Goal: Information Seeking & Learning: Learn about a topic

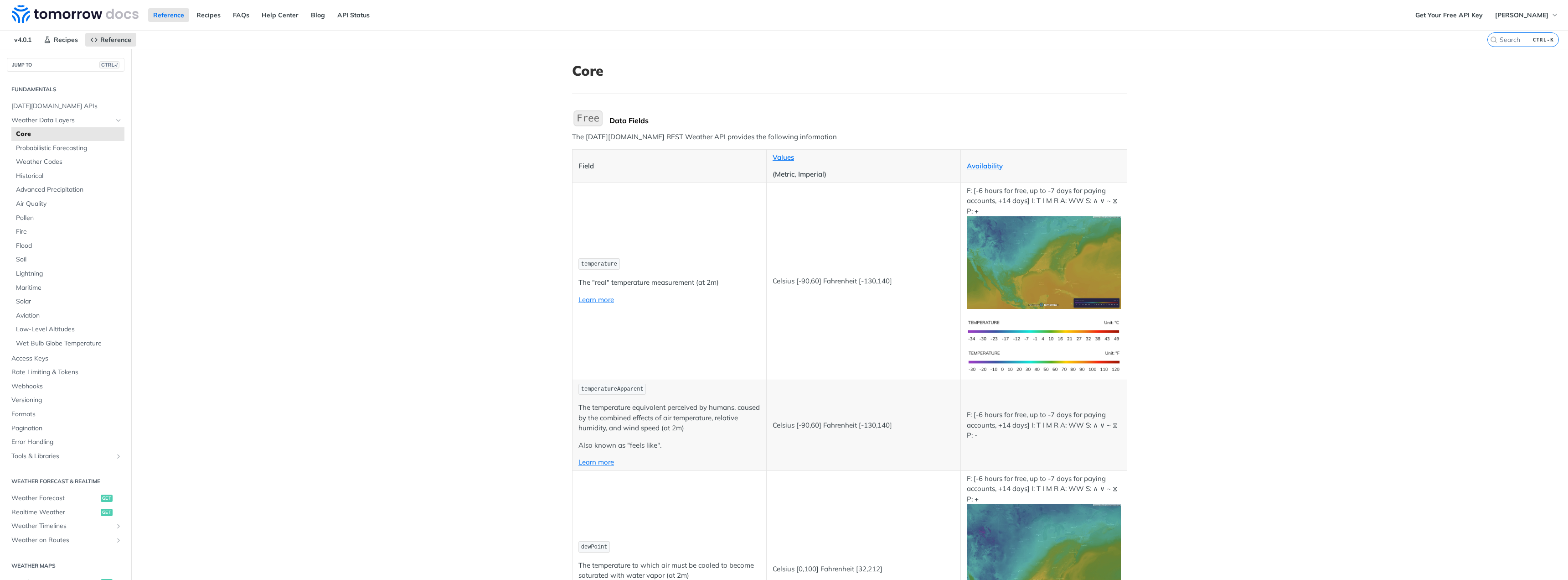
click at [685, 285] on p "The "real" temperature measurement (at 2m)" at bounding box center [669, 282] width 182 height 10
click at [698, 330] on td "temperature The "real" temperature measurement (at 2m) Learn more" at bounding box center [669, 281] width 194 height 197
click at [816, 171] on p "(Metric, Imperial)" at bounding box center [863, 174] width 182 height 10
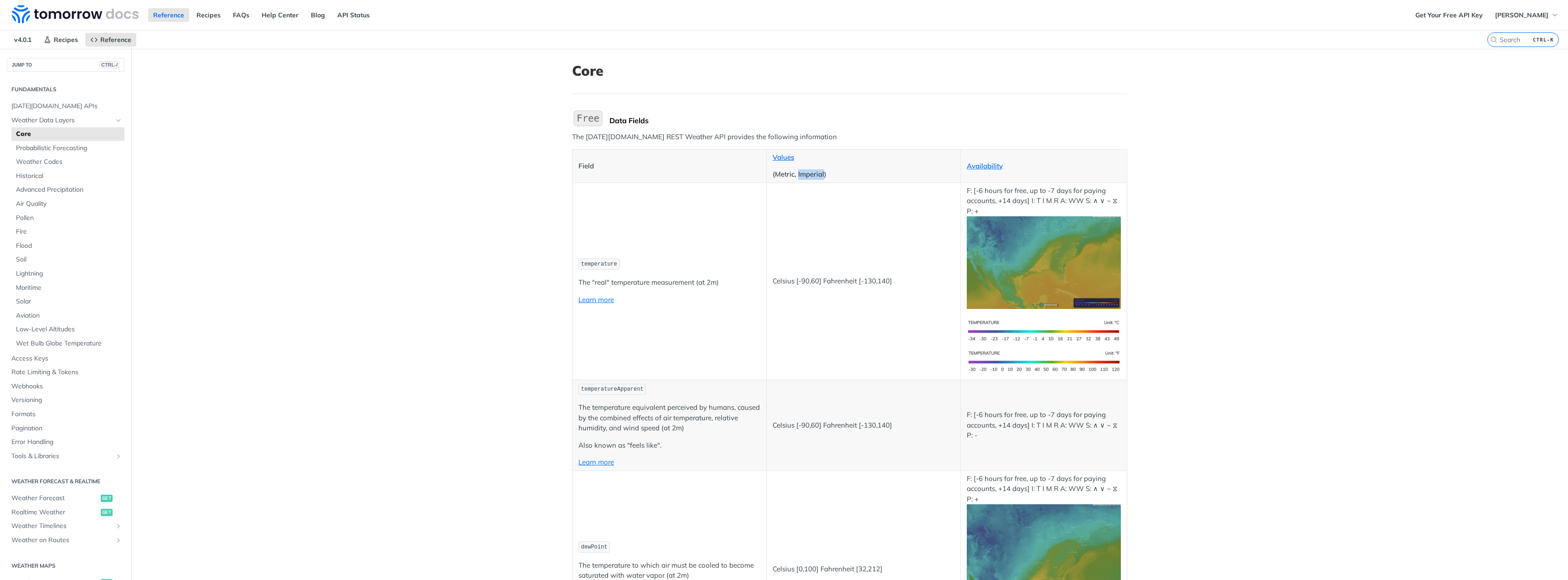
click at [816, 171] on p "(Metric, Imperial)" at bounding box center [863, 174] width 182 height 10
click at [805, 281] on p "Celsius [-90,60] Fahrenheit [-130,140]" at bounding box center [863, 281] width 182 height 10
click at [794, 310] on td "Celsius [-90,60] Fahrenheit [-130,140]" at bounding box center [863, 281] width 194 height 197
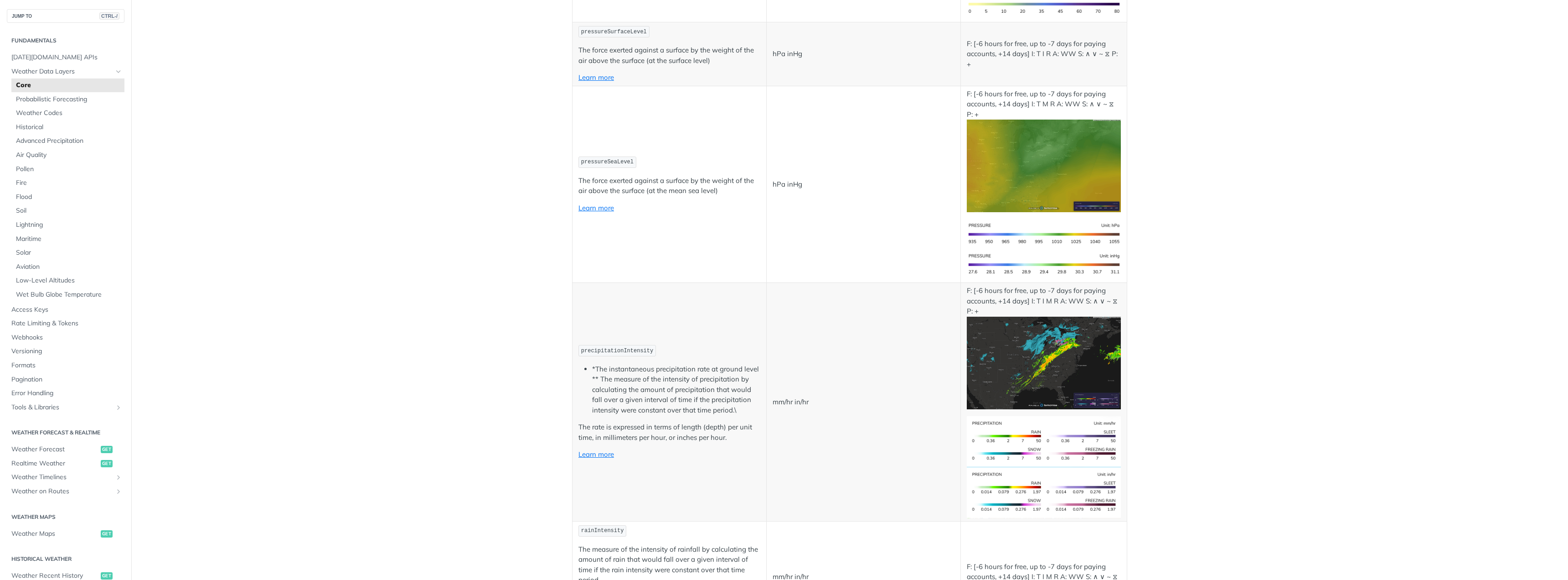
scroll to position [1779, 0]
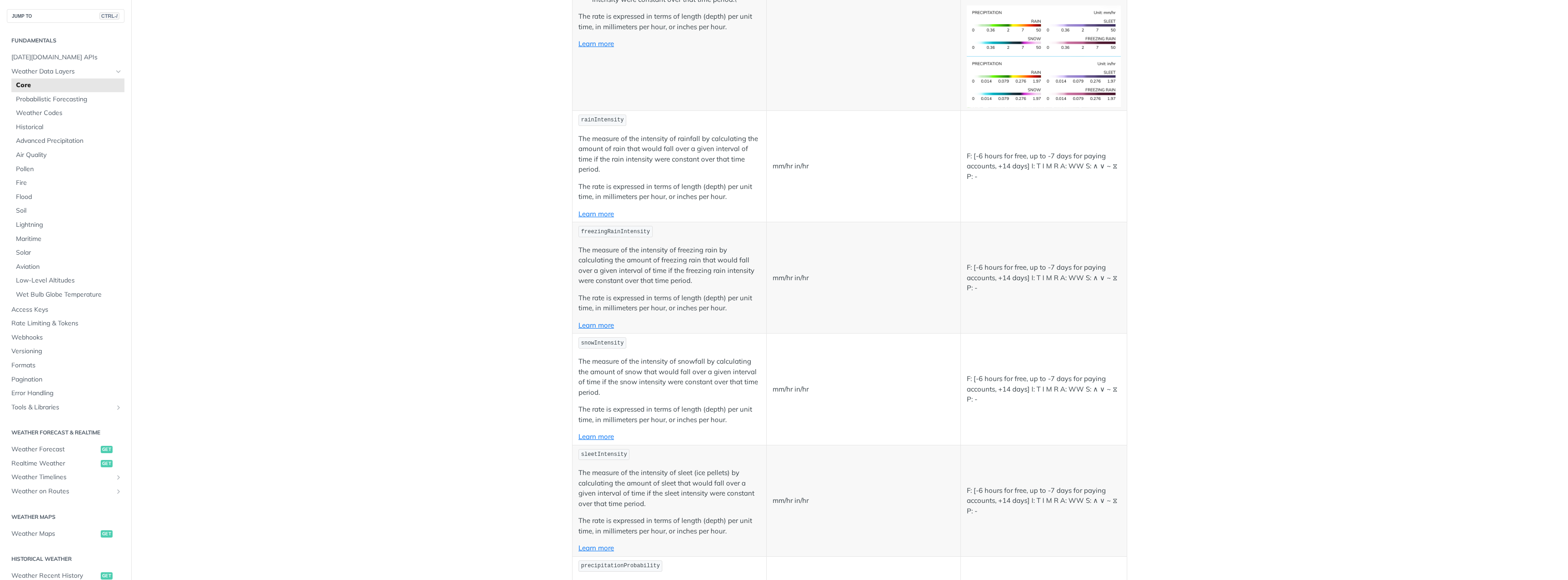
click at [614, 380] on p "The measure of the intensity of snowfall by calculating the amount of snow that…" at bounding box center [669, 376] width 182 height 41
click at [602, 411] on p "The rate is expressed in terms of length (depth) per unit time, in millimeters …" at bounding box center [669, 415] width 182 height 21
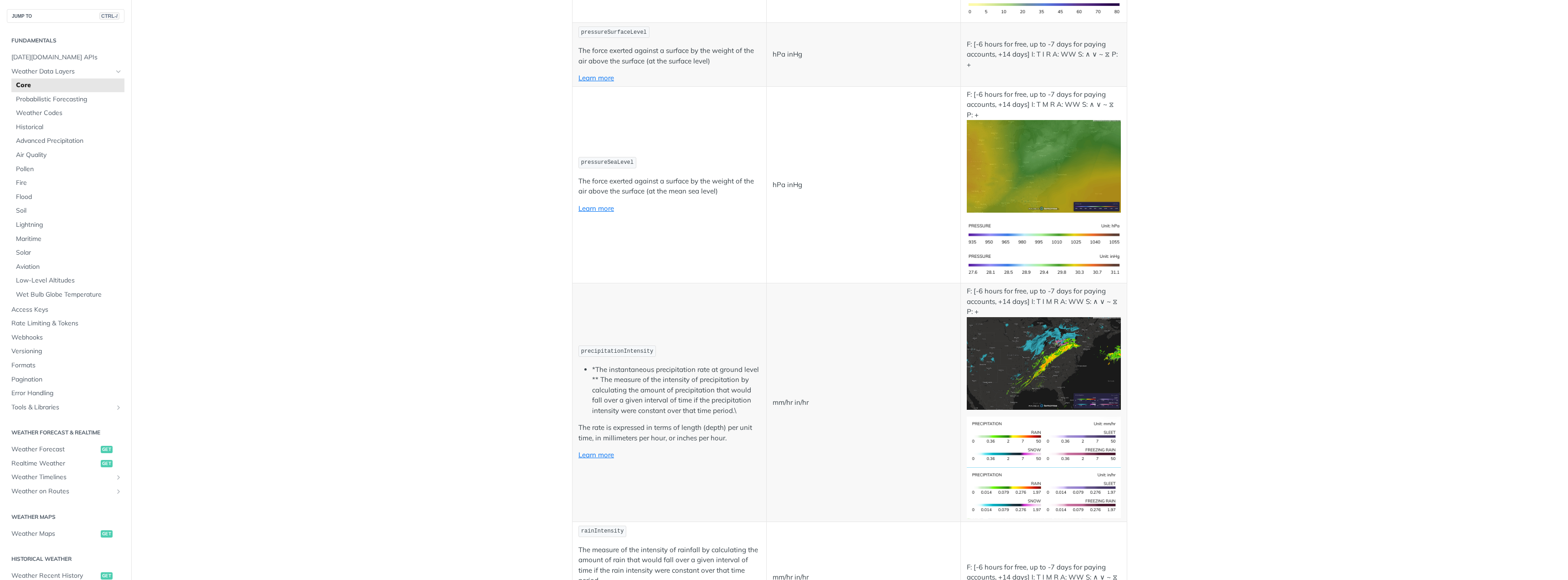
scroll to position [3348, 0]
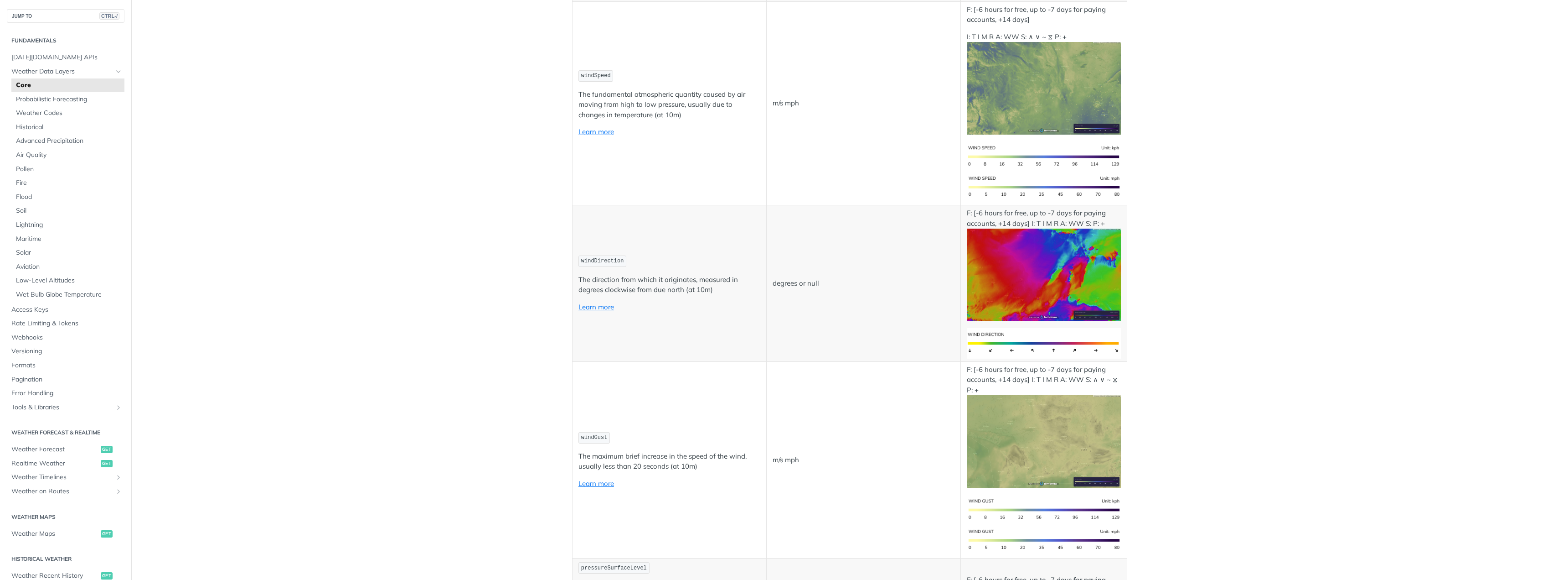
scroll to position [3985, 0]
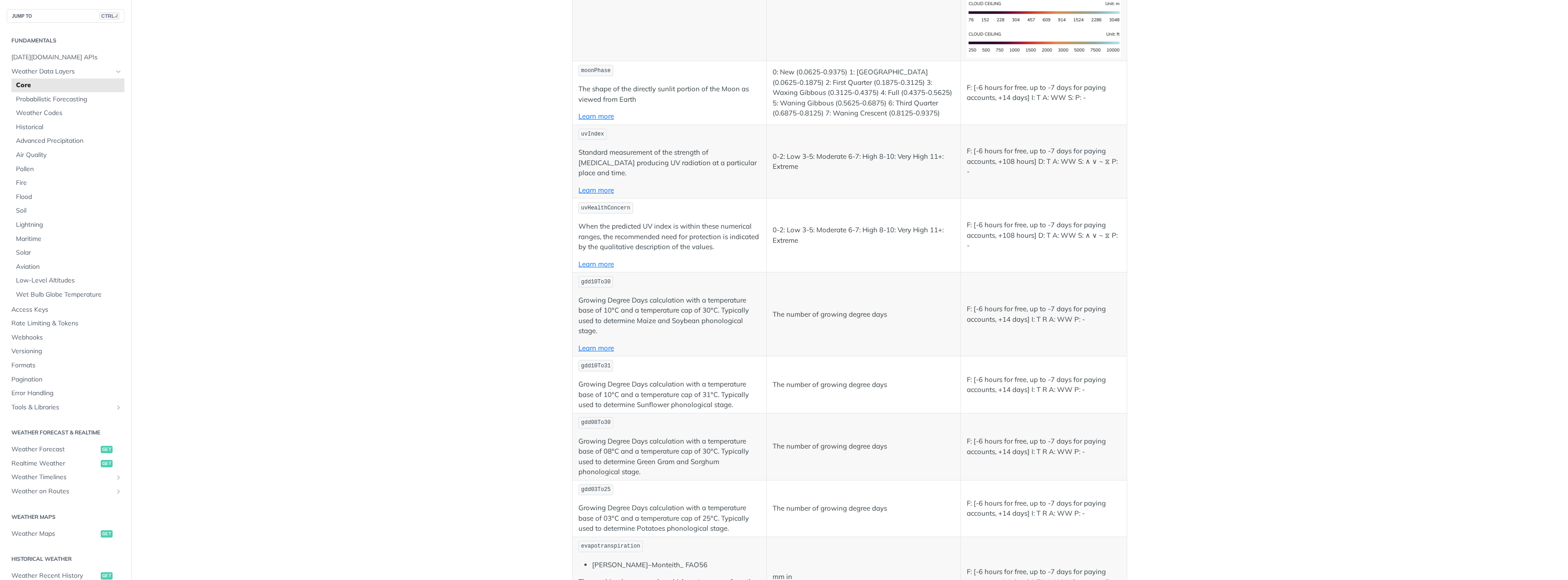
click at [707, 303] on p "Growing Degree Days calculation with a temperature base of 10°C and a temperatu…" at bounding box center [669, 315] width 182 height 41
click at [707, 306] on p "Growing Degree Days calculation with a temperature base of 10°C and a temperatu…" at bounding box center [669, 315] width 182 height 41
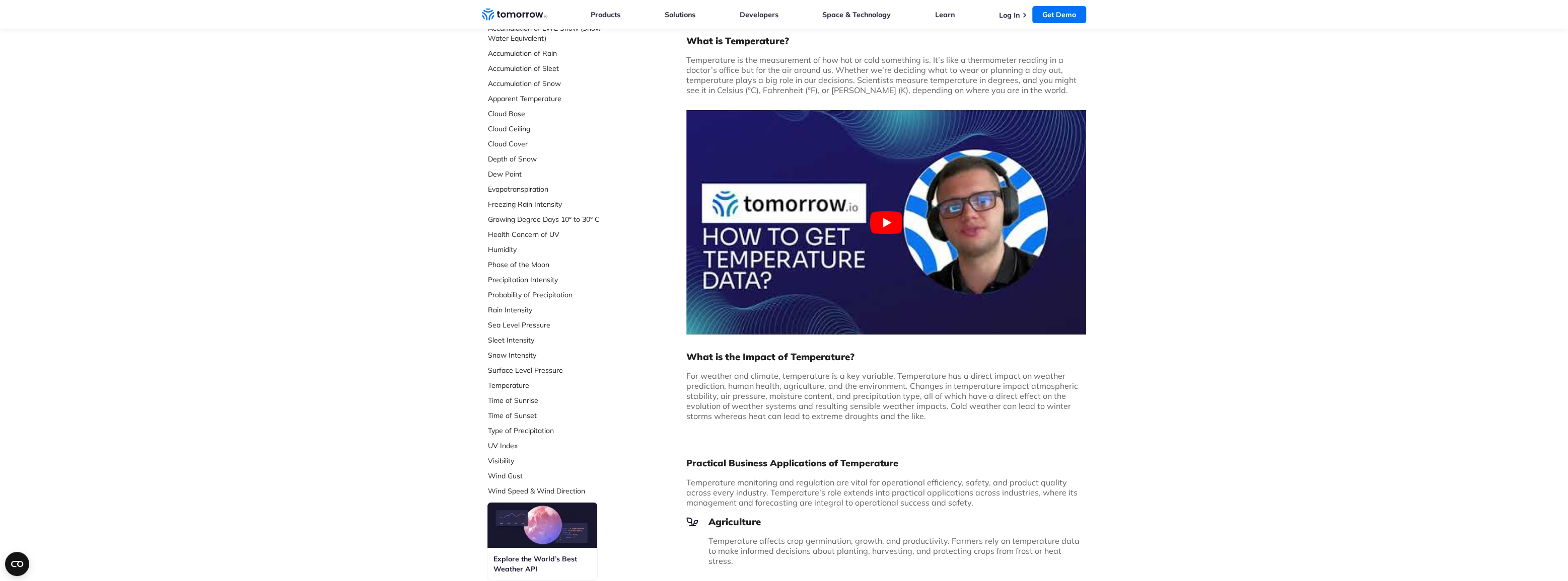
scroll to position [136, 0]
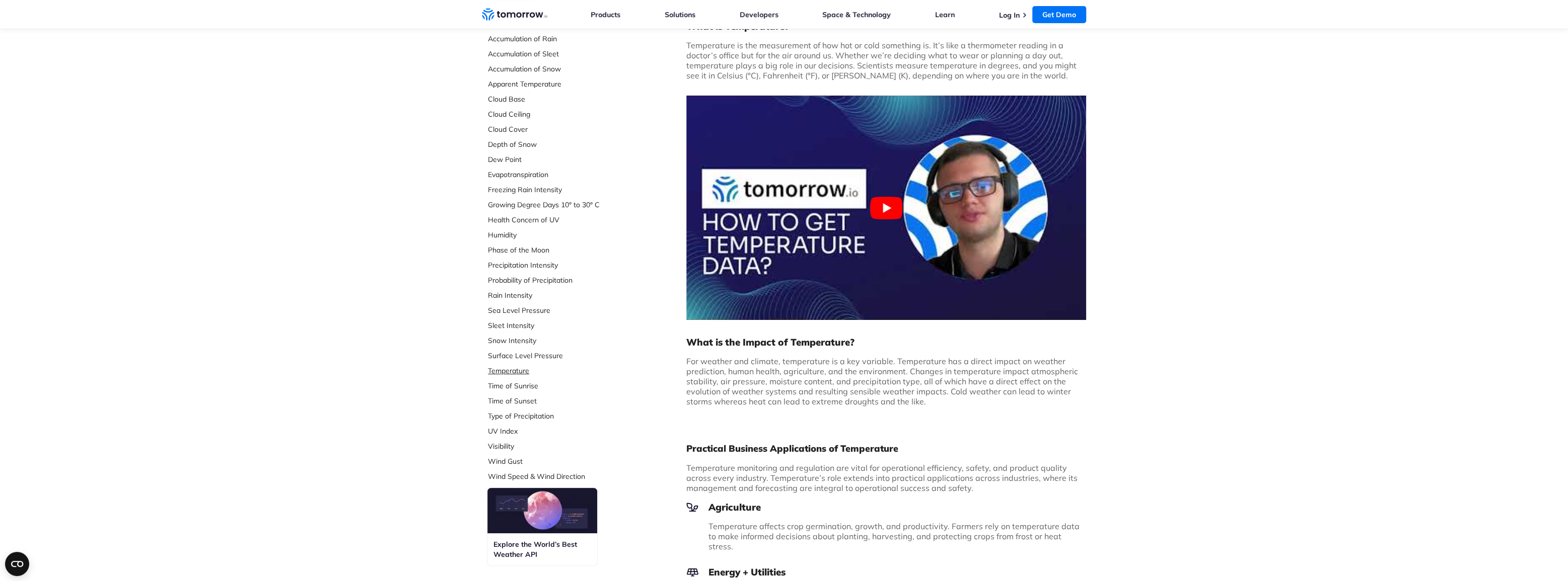
click at [517, 374] on link "Temperature" at bounding box center [555, 371] width 134 height 10
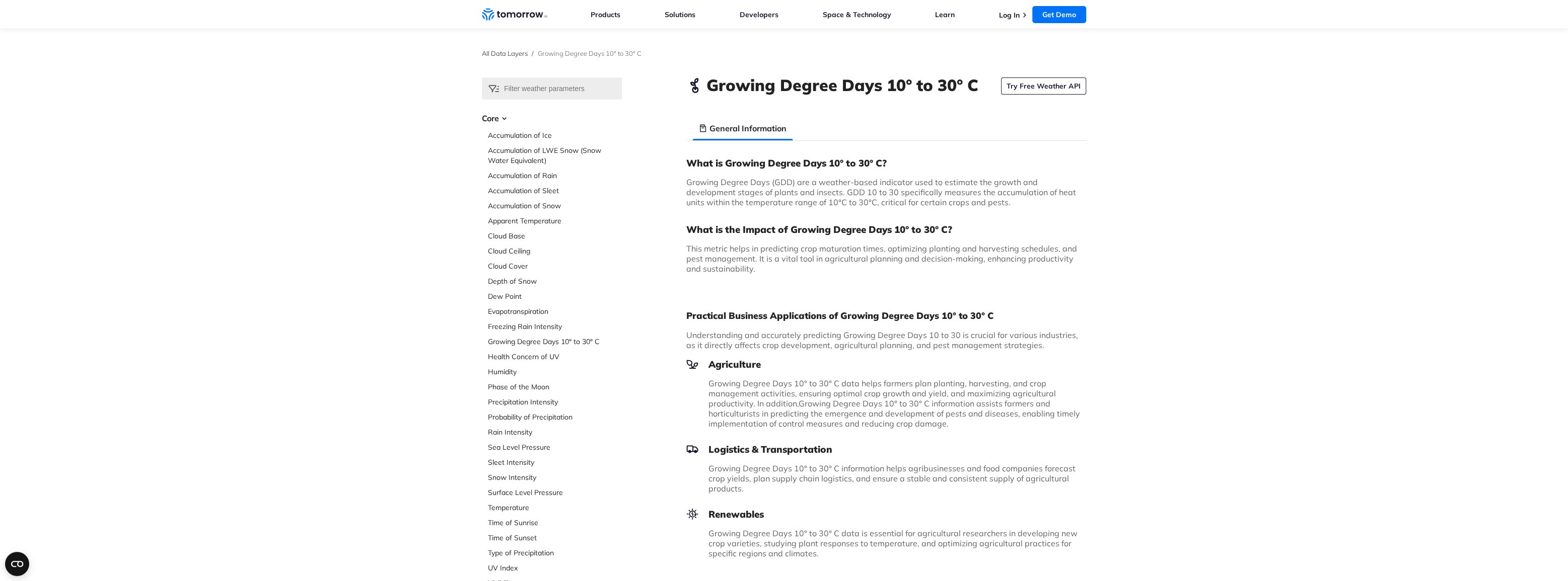
click at [1054, 190] on span "Growing Degree Days (GDD) are a weather-based indicator used to estimate the gr…" at bounding box center [881, 192] width 390 height 30
click at [1032, 239] on div "What is Growing Degree Days 10° to 30° C? Growing Degree Days (GDD) are a weath…" at bounding box center [886, 220] width 400 height 125
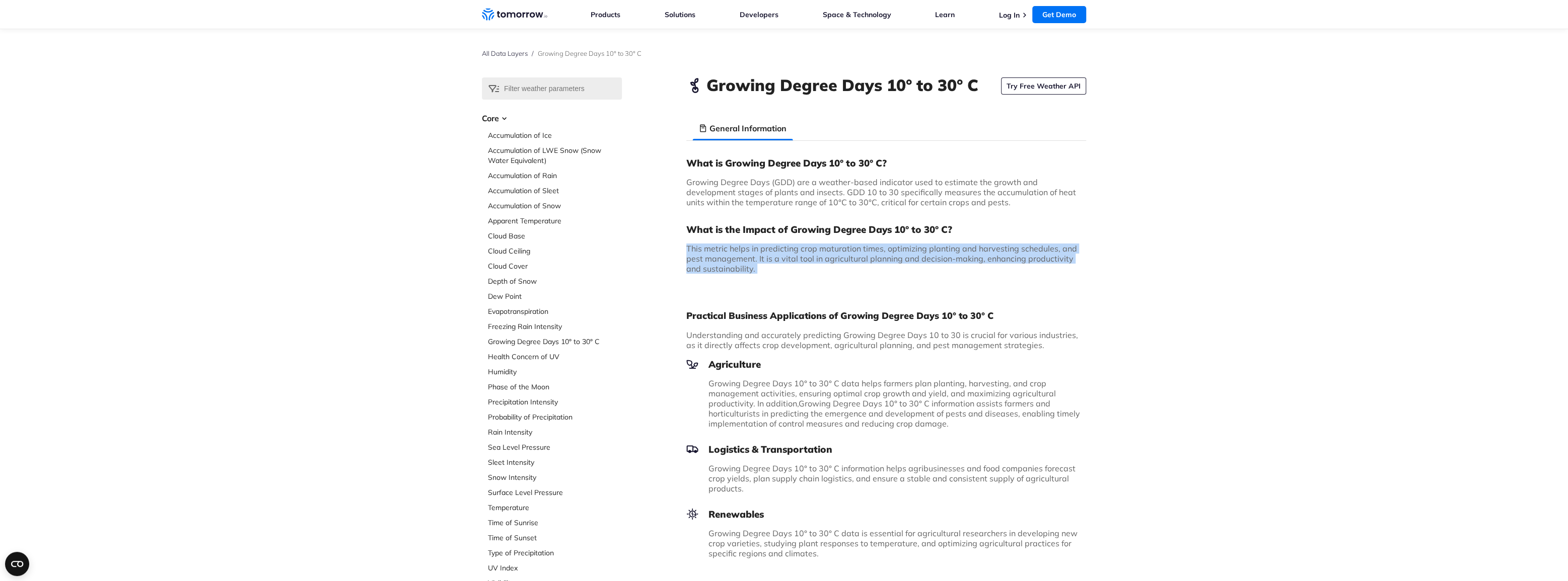
click at [1032, 239] on div "What is Growing Degree Days 10° to 30° C? Growing Degree Days (GDD) are a weath…" at bounding box center [886, 220] width 400 height 125
click at [938, 274] on div "What is Growing Degree Days 10° to 30° C? Growing Degree Days (GDD) are a weath…" at bounding box center [886, 220] width 400 height 125
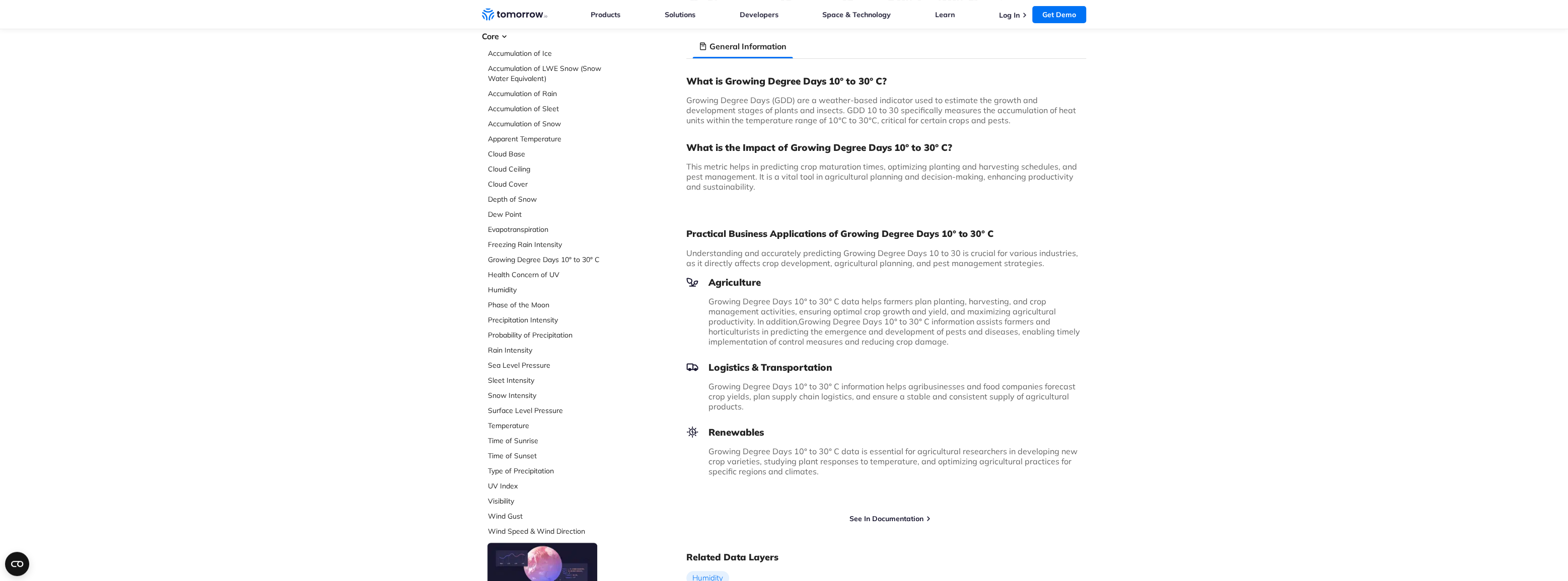
scroll to position [91, 0]
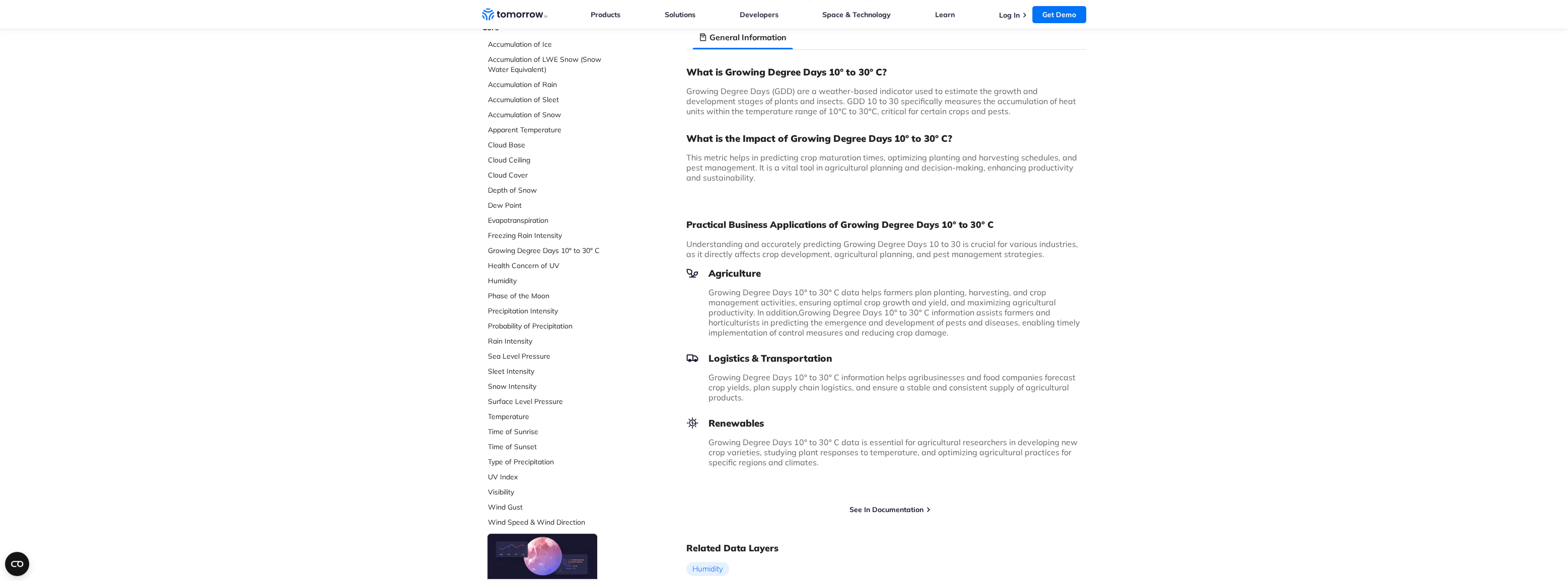
click at [930, 311] on span "Growing Degree Days 10° to 30° C information assists farmers and horticulturist…" at bounding box center [893, 323] width 372 height 30
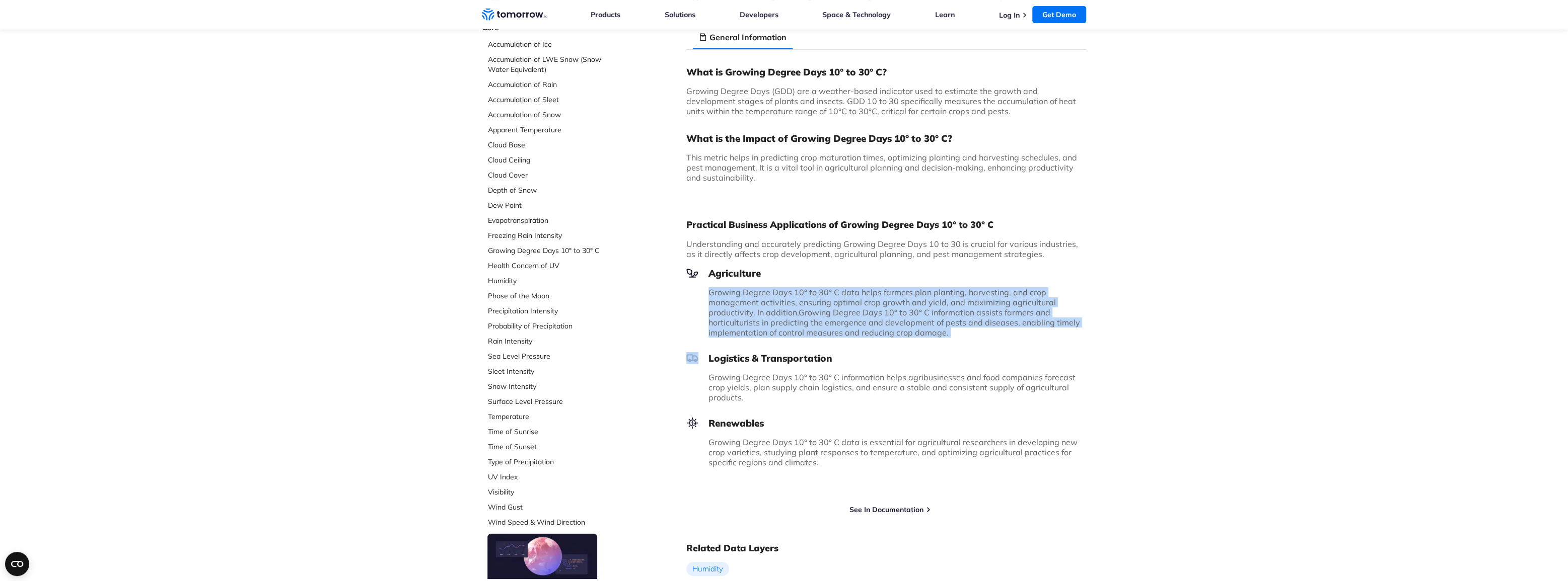
click at [930, 311] on span "Growing Degree Days 10° to 30° C information assists farmers and horticulturist…" at bounding box center [893, 323] width 372 height 30
click at [997, 329] on p "Growing Degree Days 10° to 30° C data helps farmers plan planting, harvesting, …" at bounding box center [897, 313] width 378 height 50
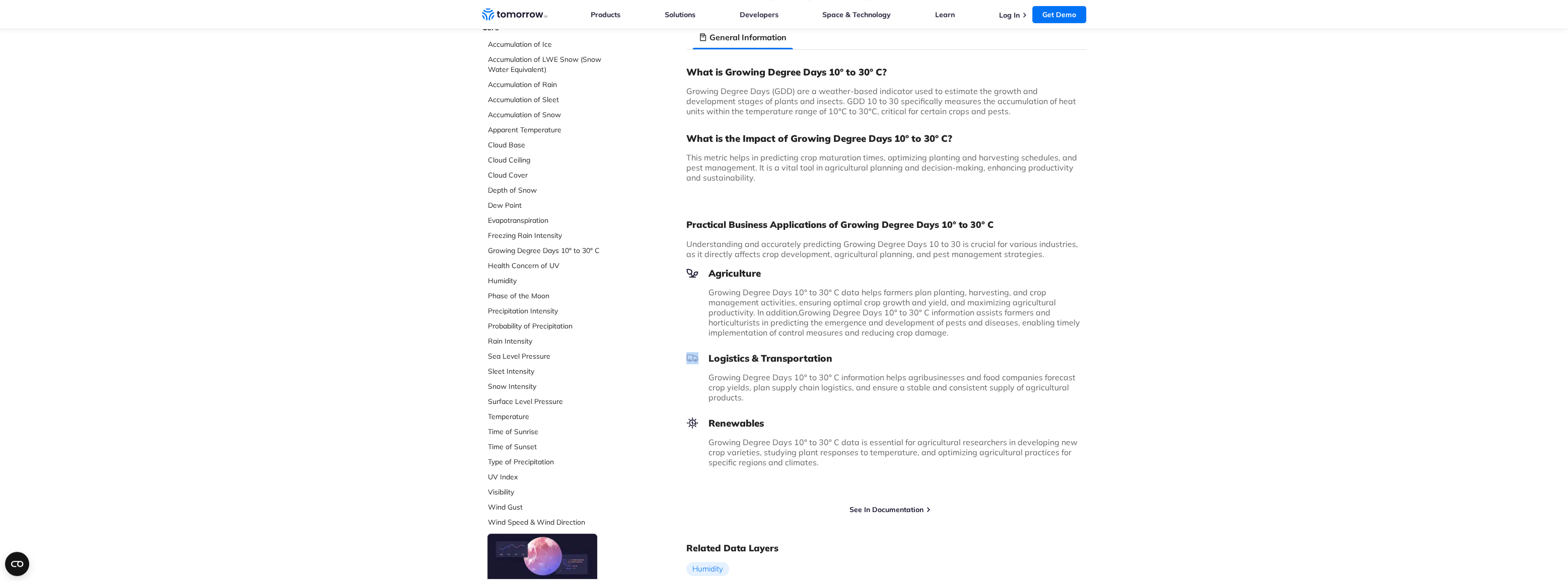
click at [997, 329] on p "Growing Degree Days 10° to 30° C data helps farmers plan planting, harvesting, …" at bounding box center [897, 313] width 378 height 50
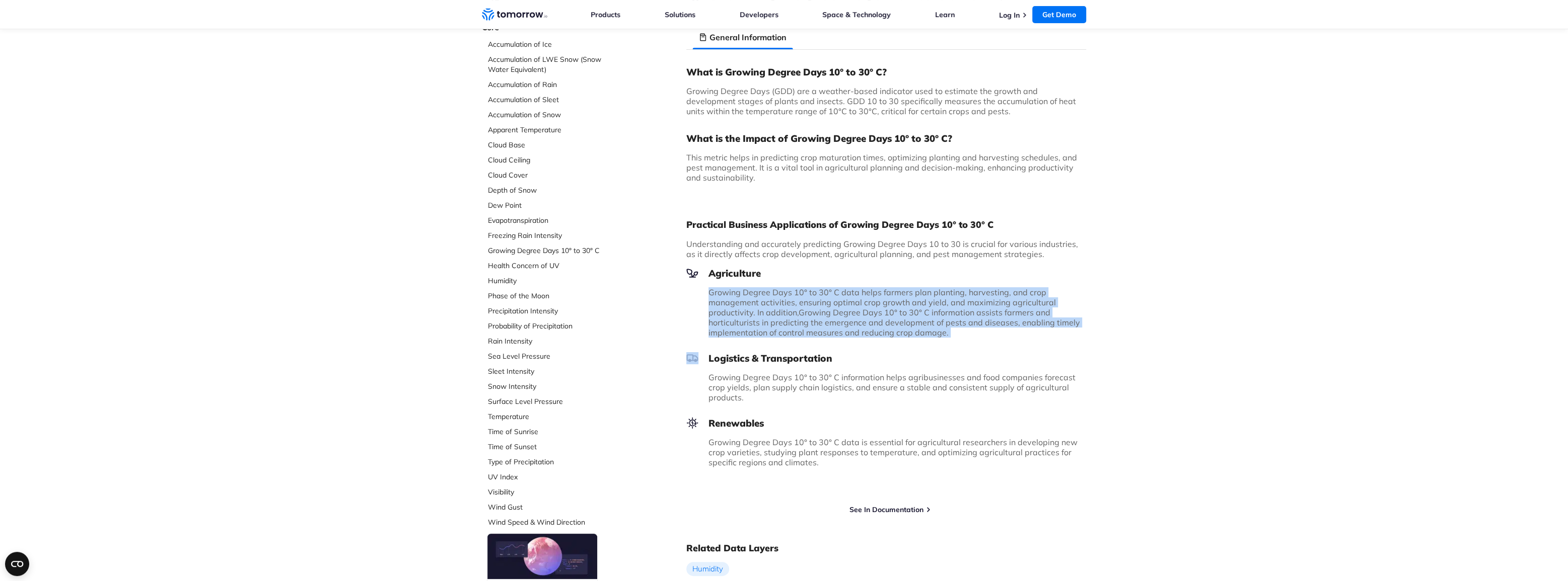
click at [997, 329] on p "Growing Degree Days 10° to 30° C data helps farmers plan planting, harvesting, …" at bounding box center [897, 313] width 378 height 50
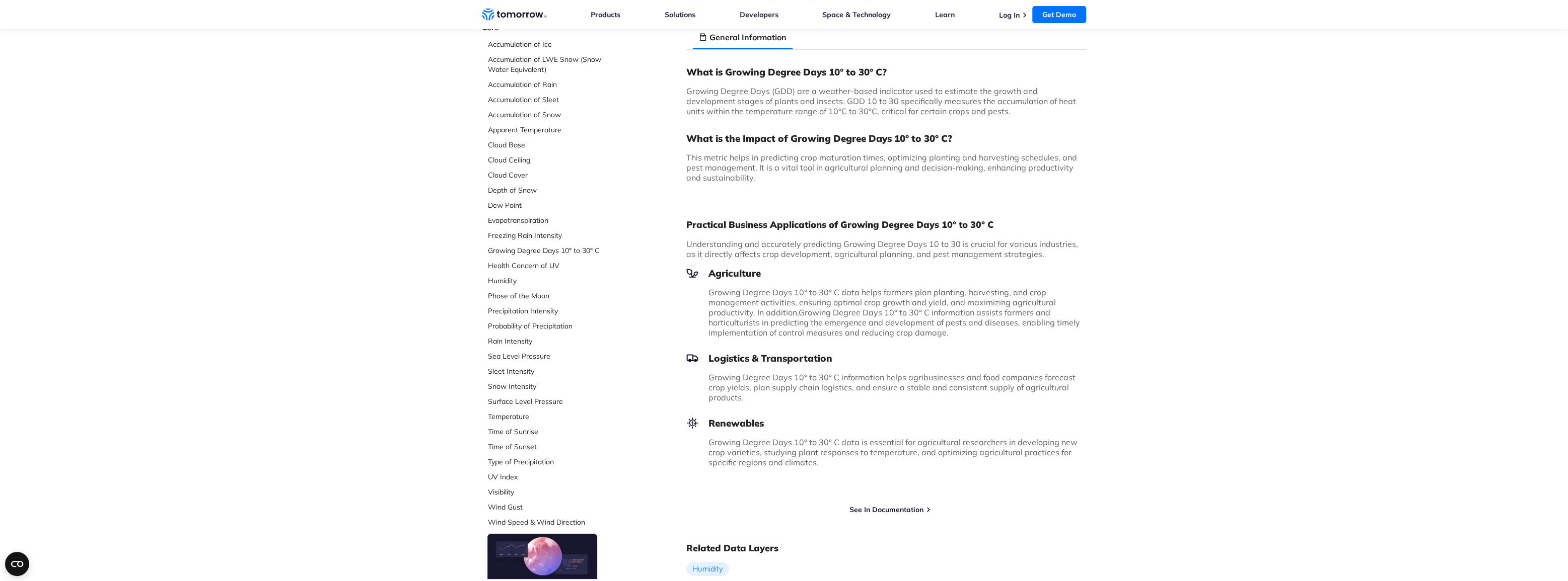
click at [997, 329] on p "Growing Degree Days 10° to 30° C data helps farmers plan planting, harvesting, …" at bounding box center [897, 313] width 378 height 50
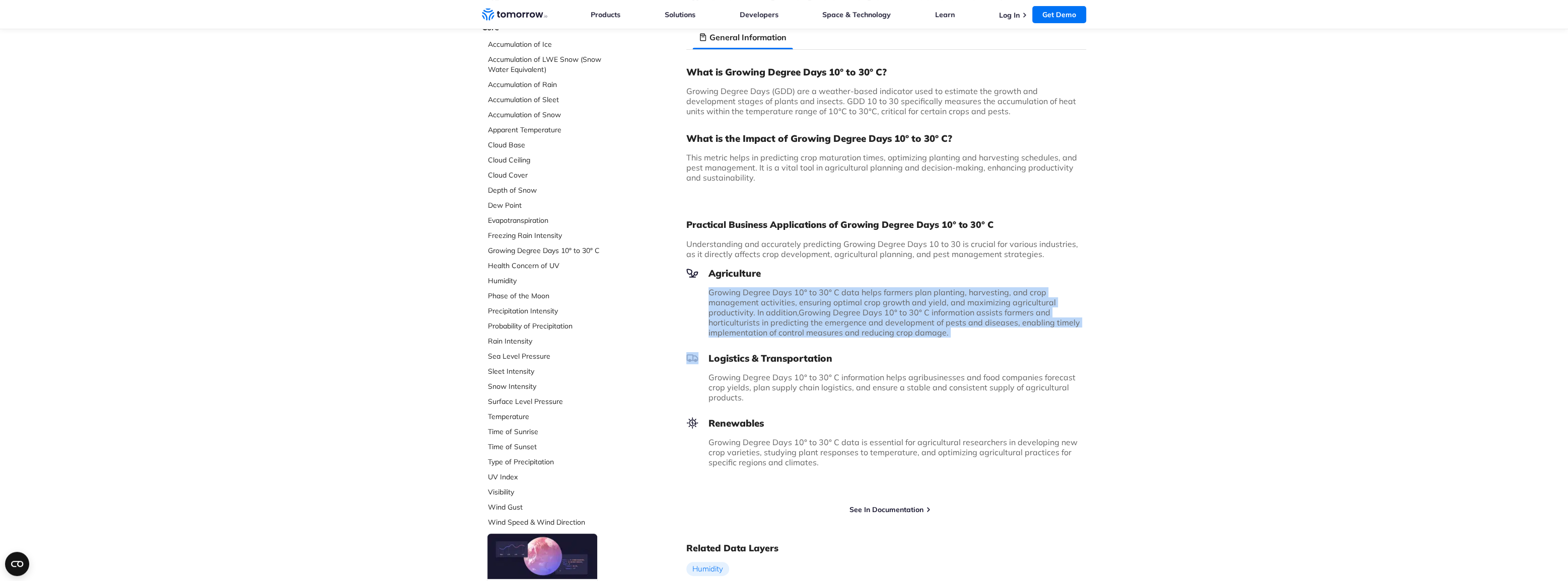
click at [997, 329] on p "Growing Degree Days 10° to 30° C data helps farmers plan planting, harvesting, …" at bounding box center [897, 313] width 378 height 50
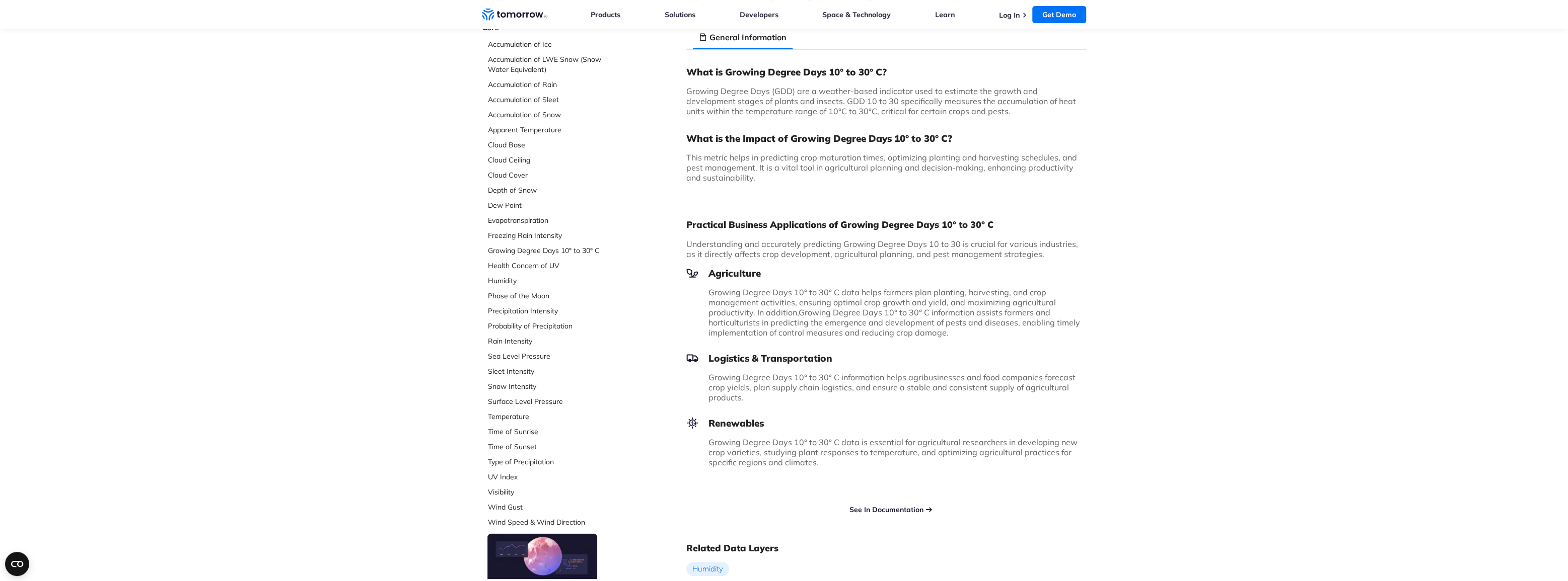
click at [896, 505] on link "See In Documentation" at bounding box center [886, 509] width 74 height 9
click at [874, 317] on span "Growing Degree Days 10° to 30° C information assists farmers and horticulturist…" at bounding box center [893, 323] width 372 height 30
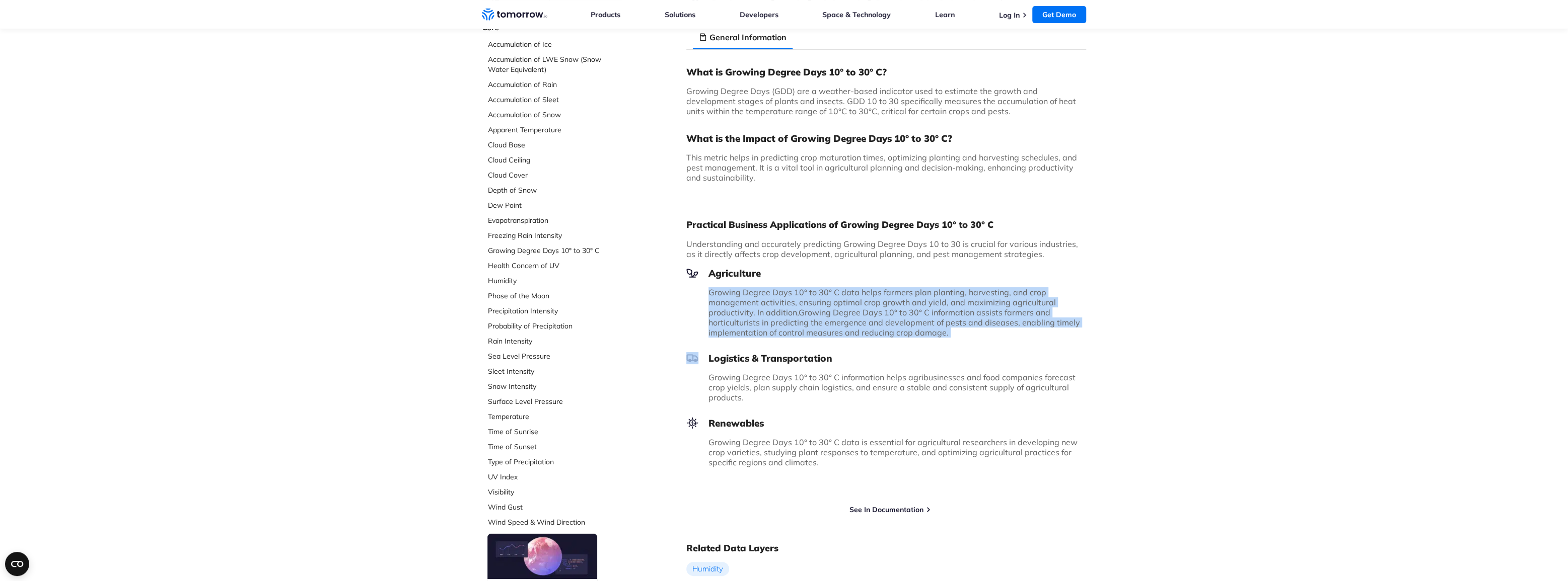
click at [874, 317] on span "Growing Degree Days 10° to 30° C information assists farmers and horticulturist…" at bounding box center [893, 323] width 372 height 30
click at [958, 327] on p "Growing Degree Days 10° to 30° C data helps farmers plan planting, harvesting, …" at bounding box center [897, 313] width 378 height 50
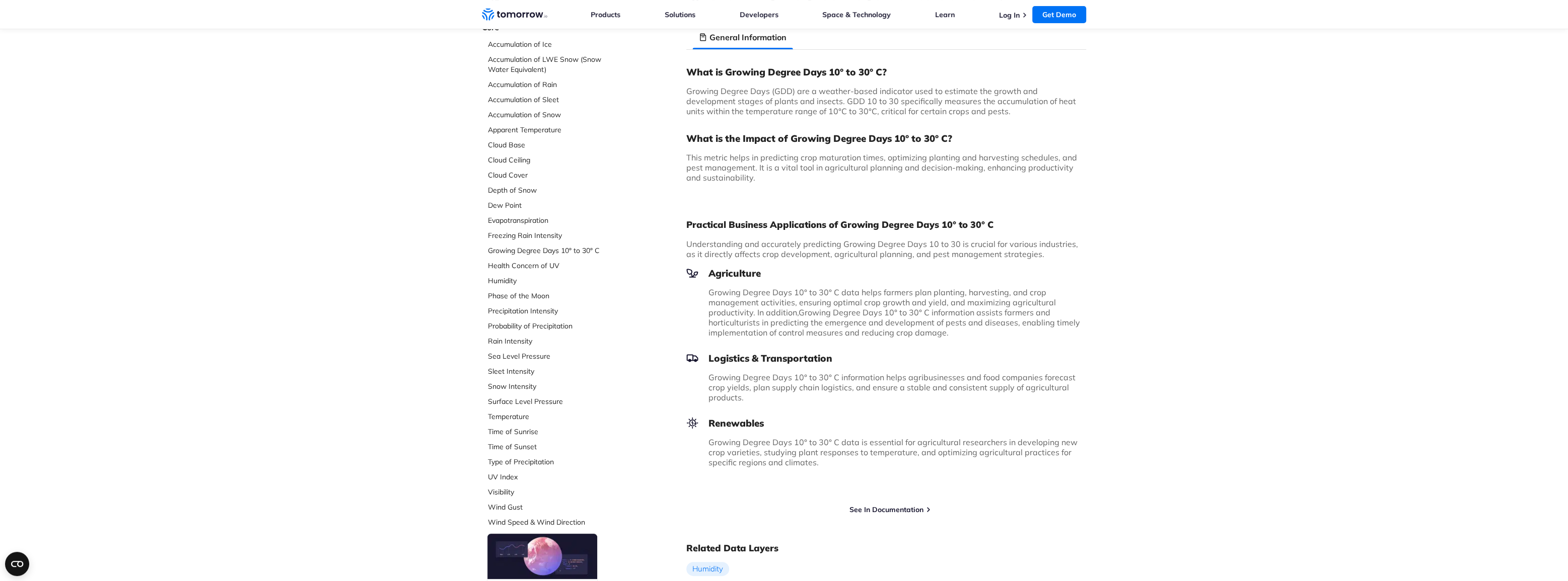
click at [971, 332] on p "Growing Degree Days 10° to 30° C data helps farmers plan planting, harvesting, …" at bounding box center [897, 313] width 378 height 50
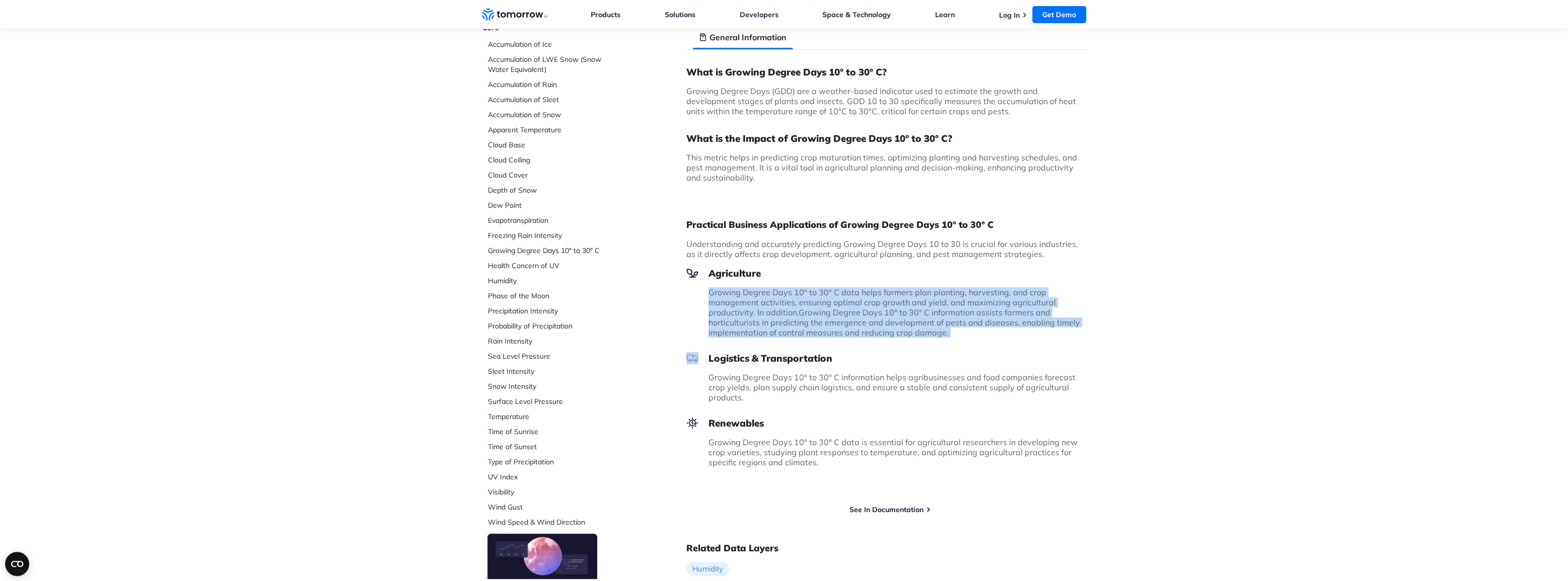
click at [971, 332] on p "Growing Degree Days 10° to 30° C data helps farmers plan planting, harvesting, …" at bounding box center [897, 313] width 378 height 50
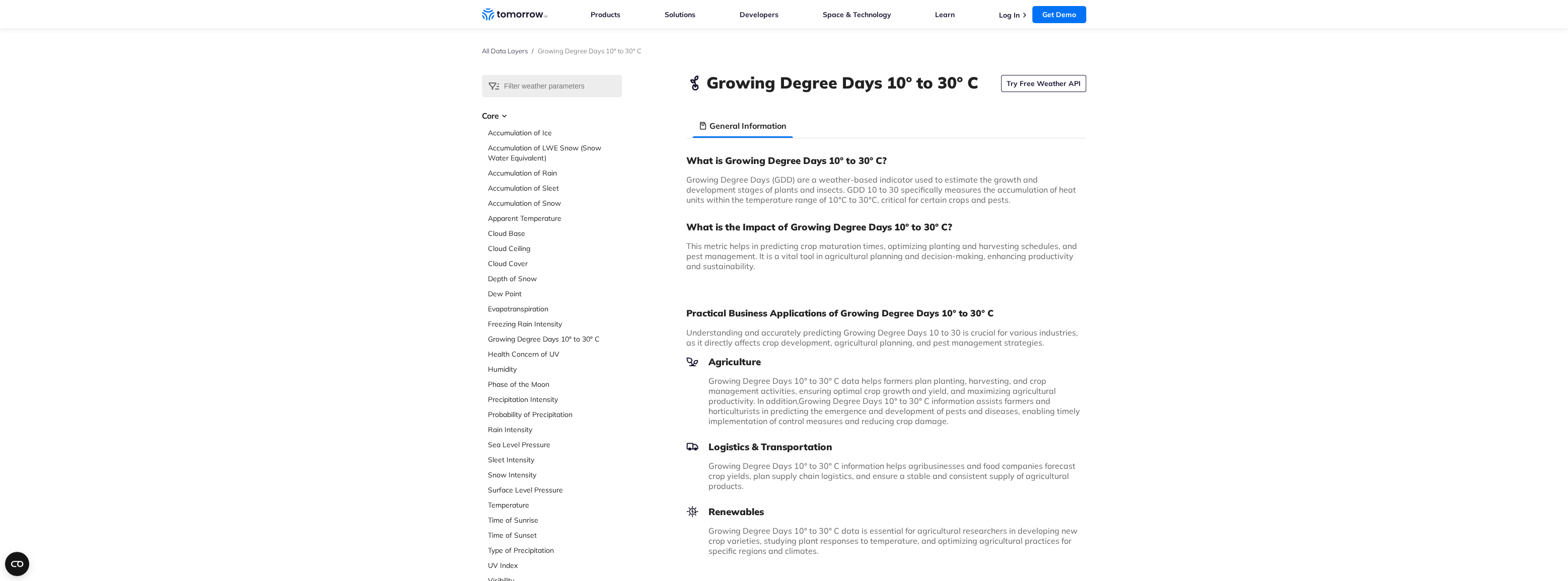
scroll to position [0, 0]
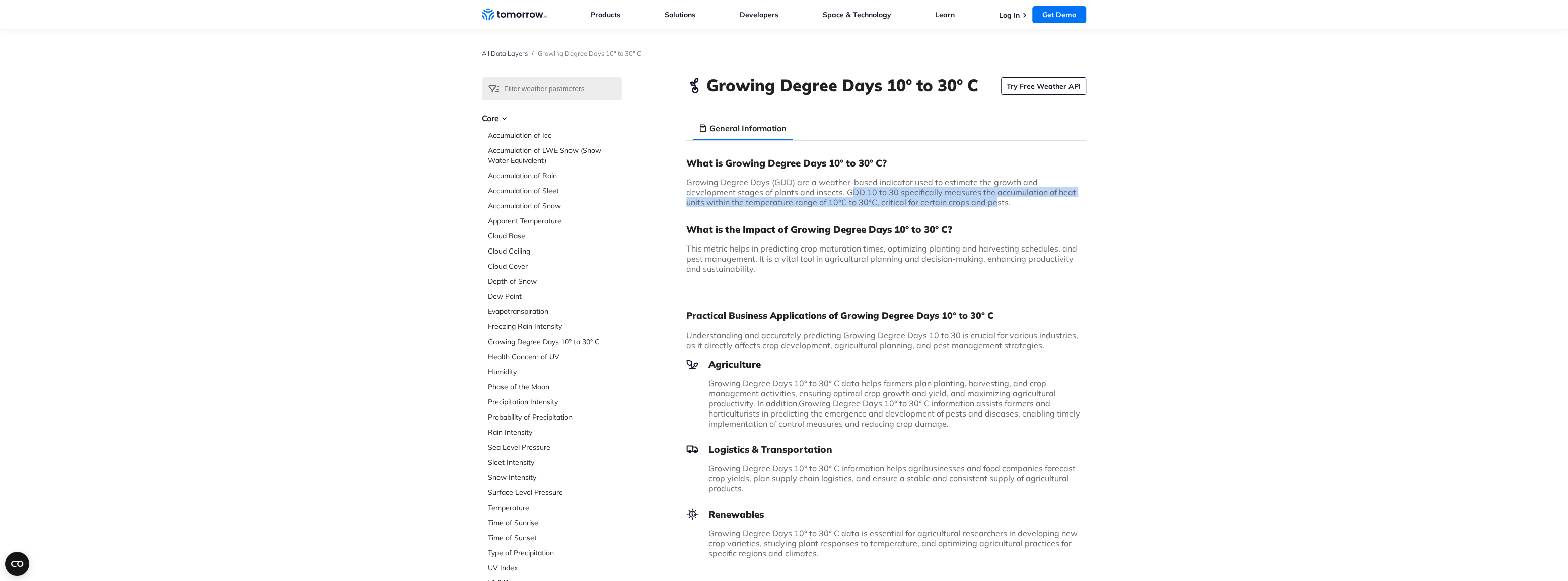
drag, startPoint x: 797, startPoint y: 193, endPoint x: 935, endPoint y: 197, distance: 138.1
click at [935, 197] on span "Growing Degree Days (GDD) are a weather-based indicator used to estimate the gr…" at bounding box center [881, 192] width 390 height 30
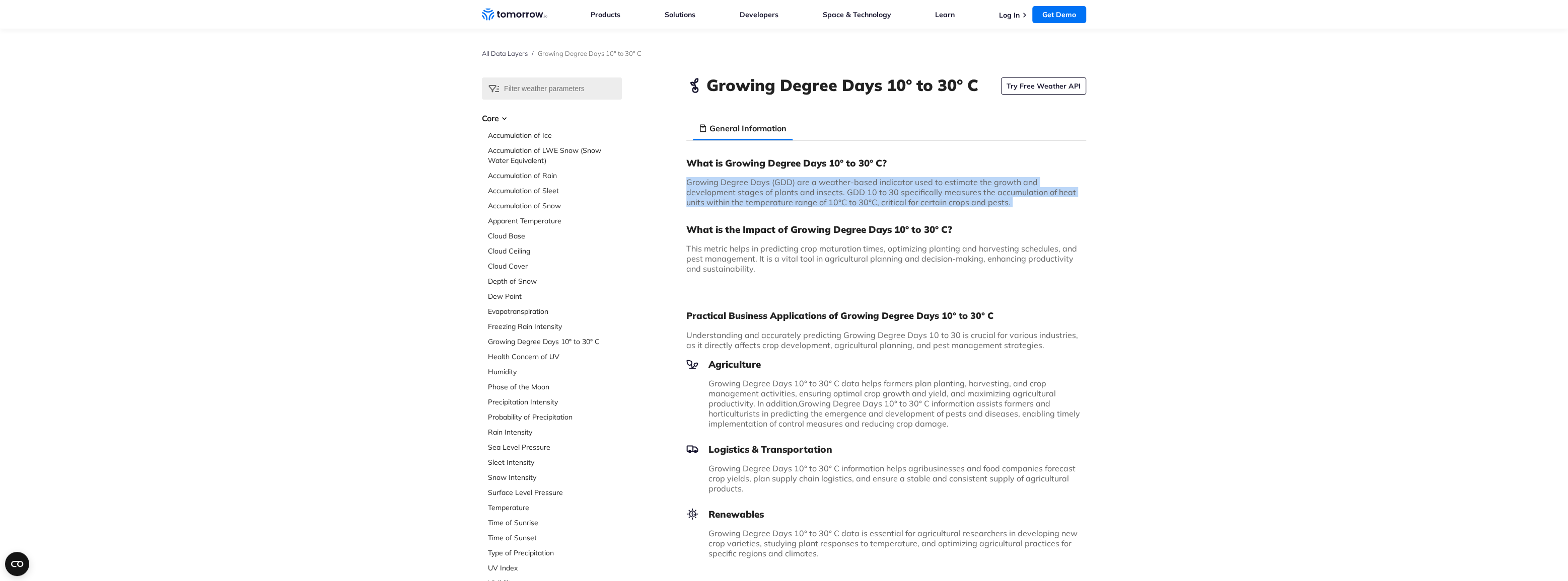
click at [935, 197] on span "Growing Degree Days (GDD) are a weather-based indicator used to estimate the gr…" at bounding box center [881, 192] width 390 height 30
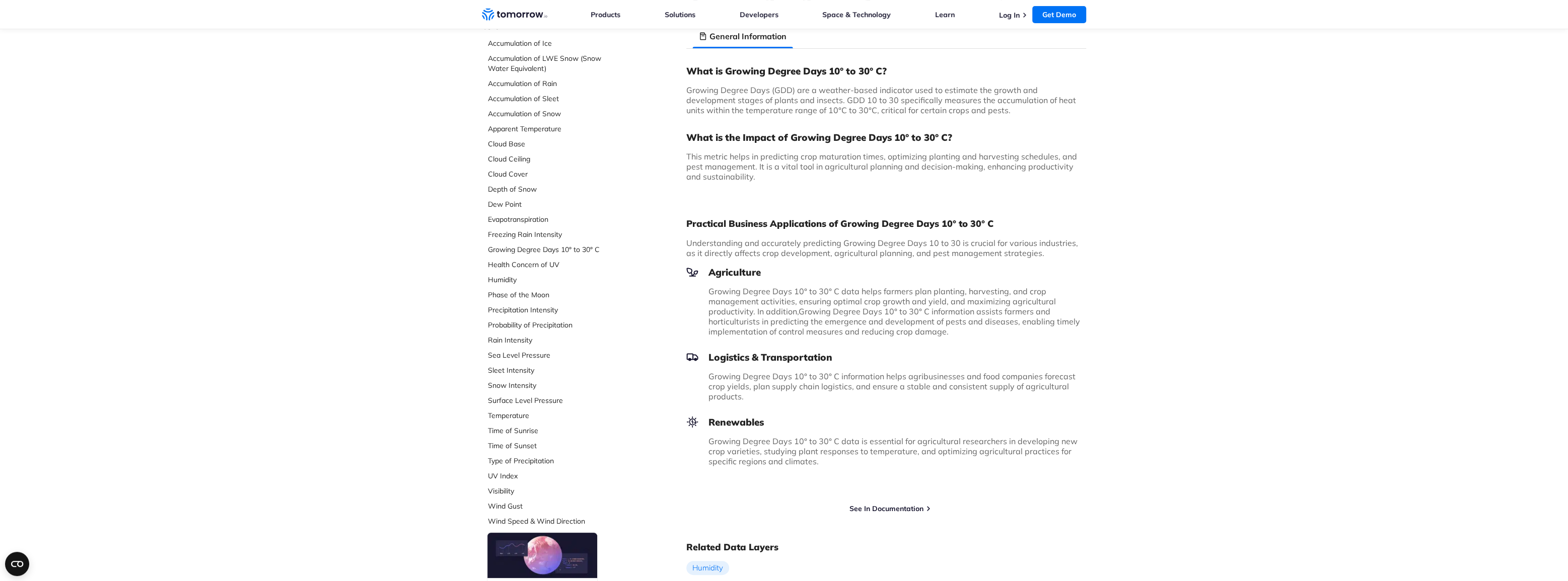
scroll to position [91, 0]
click at [894, 508] on link "See In Documentation" at bounding box center [886, 510] width 74 height 9
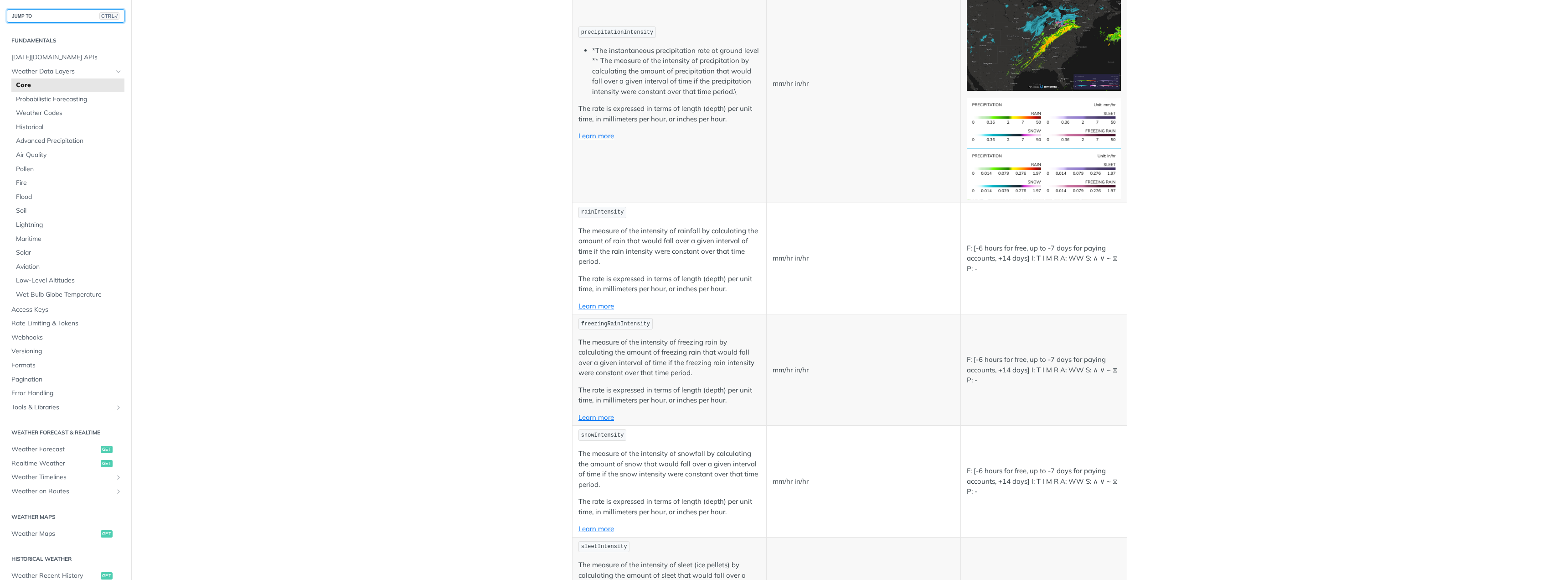
scroll to position [1687, 0]
click at [681, 375] on p "The measure of the intensity of freezing rain by calculating the amount of free…" at bounding box center [669, 356] width 182 height 41
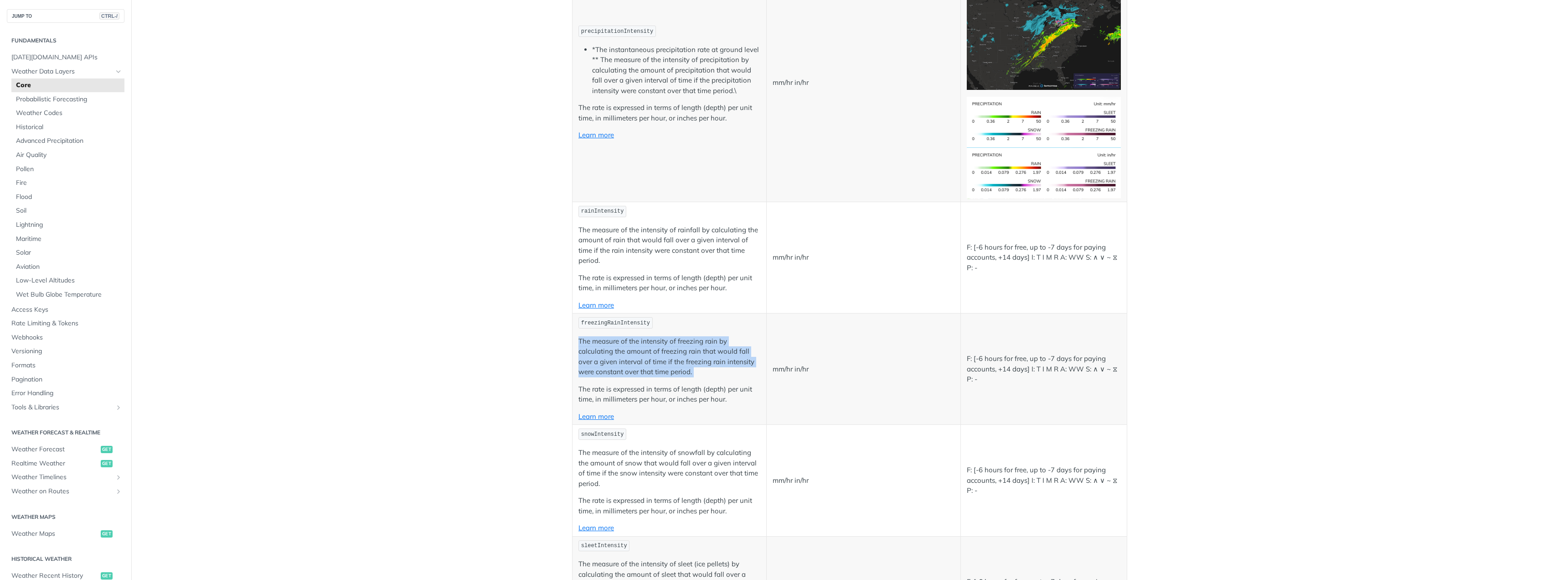
click at [681, 375] on p "The measure of the intensity of freezing rain by calculating the amount of free…" at bounding box center [669, 356] width 182 height 41
click at [702, 397] on p "The rate is expressed in terms of length (depth) per unit time, in millimeters …" at bounding box center [669, 395] width 182 height 21
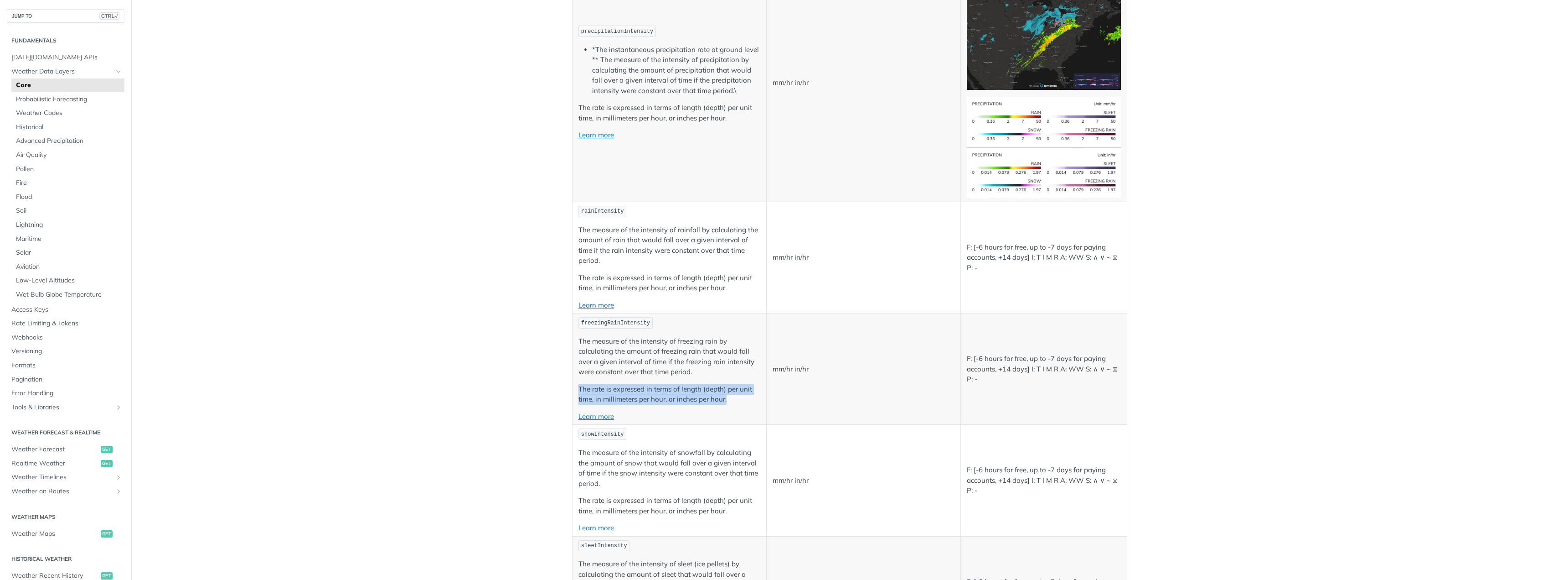
click at [702, 397] on p "The rate is expressed in terms of length (depth) per unit time, in millimeters …" at bounding box center [669, 395] width 182 height 21
click at [689, 239] on p "The measure of the intensity of rainfall by calculating the amount of rain that…" at bounding box center [669, 245] width 182 height 41
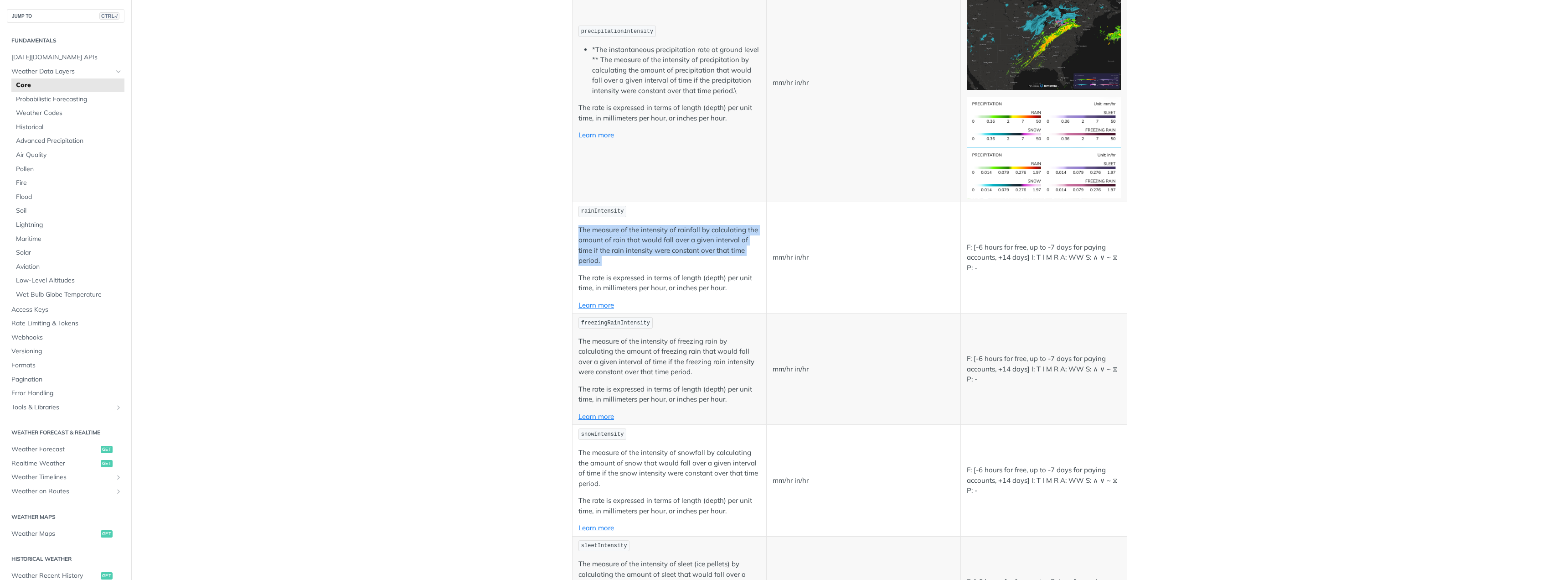
click at [689, 239] on p "The measure of the intensity of rainfall by calculating the amount of rain that…" at bounding box center [669, 245] width 182 height 41
click at [685, 286] on p "The rate is expressed in terms of length (depth) per unit time, in millimeters …" at bounding box center [669, 283] width 182 height 21
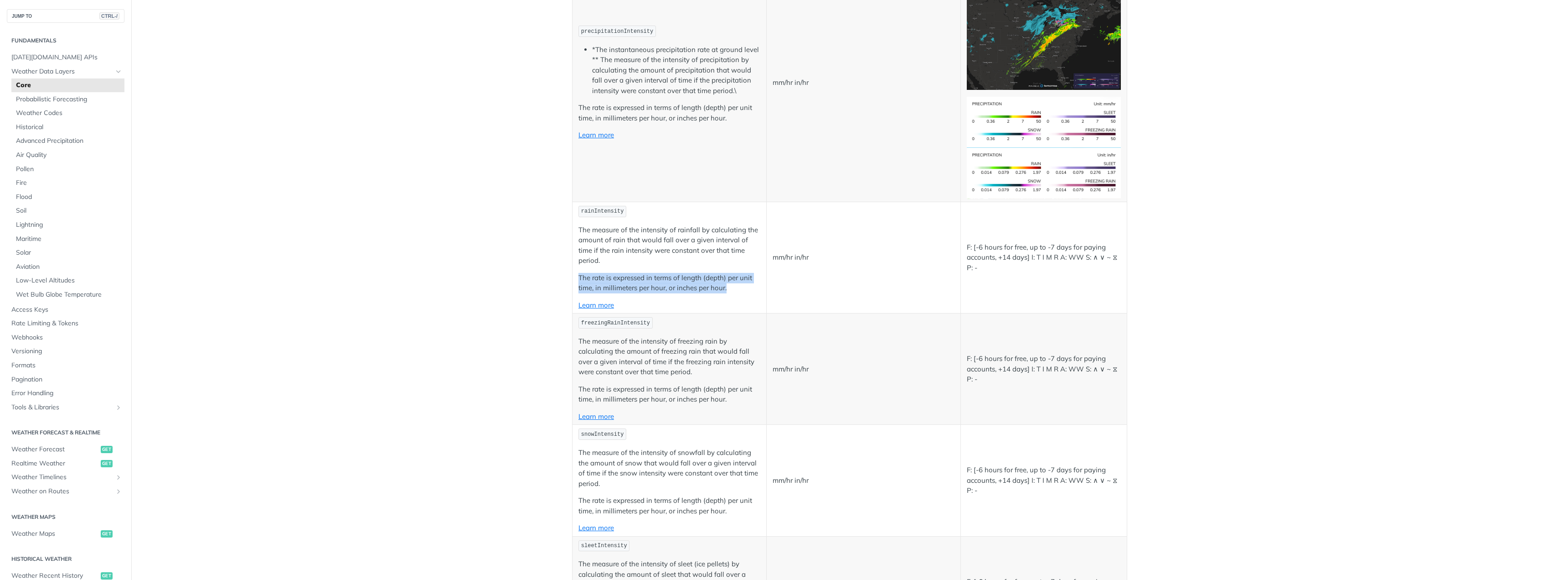
click at [685, 286] on p "The rate is expressed in terms of length (depth) per unit time, in millimeters …" at bounding box center [669, 283] width 182 height 21
click at [698, 367] on p "The measure of the intensity of freezing rain by calculating the amount of free…" at bounding box center [669, 356] width 182 height 41
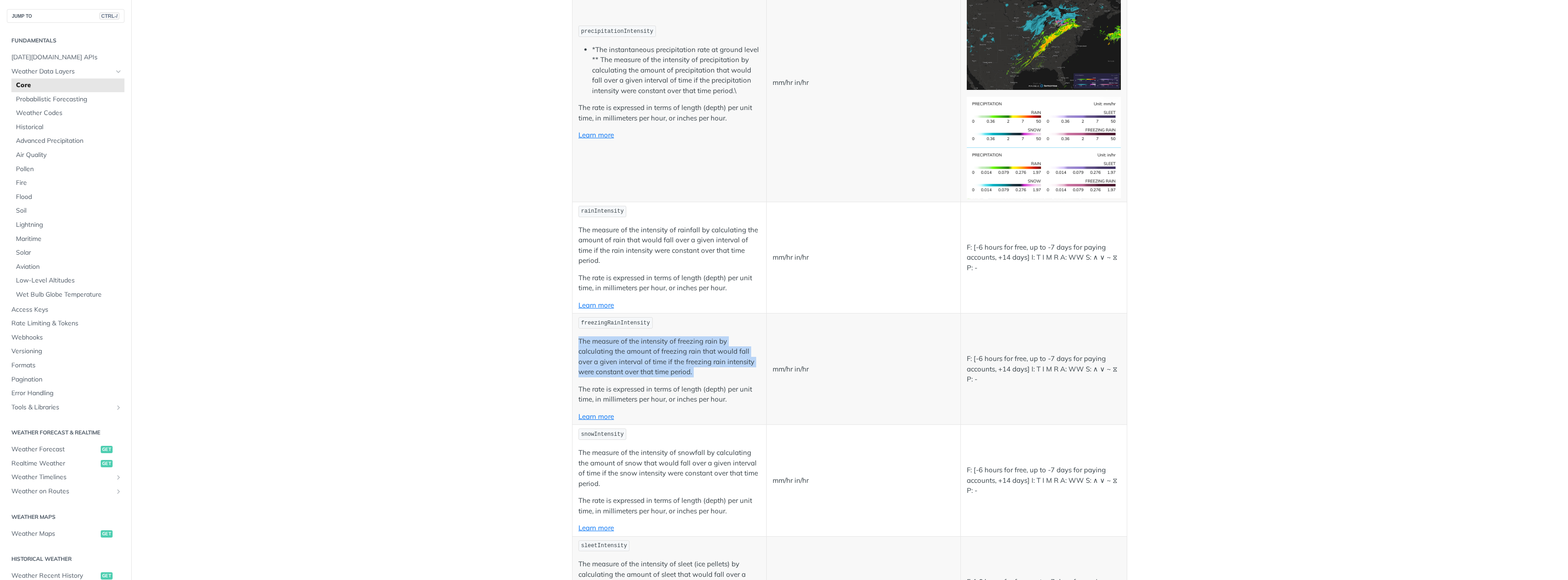
click at [698, 367] on p "The measure of the intensity of freezing rain by calculating the amount of free…" at bounding box center [669, 356] width 182 height 41
click at [720, 399] on p "The rate is expressed in terms of length (depth) per unit time, in millimeters …" at bounding box center [669, 395] width 182 height 21
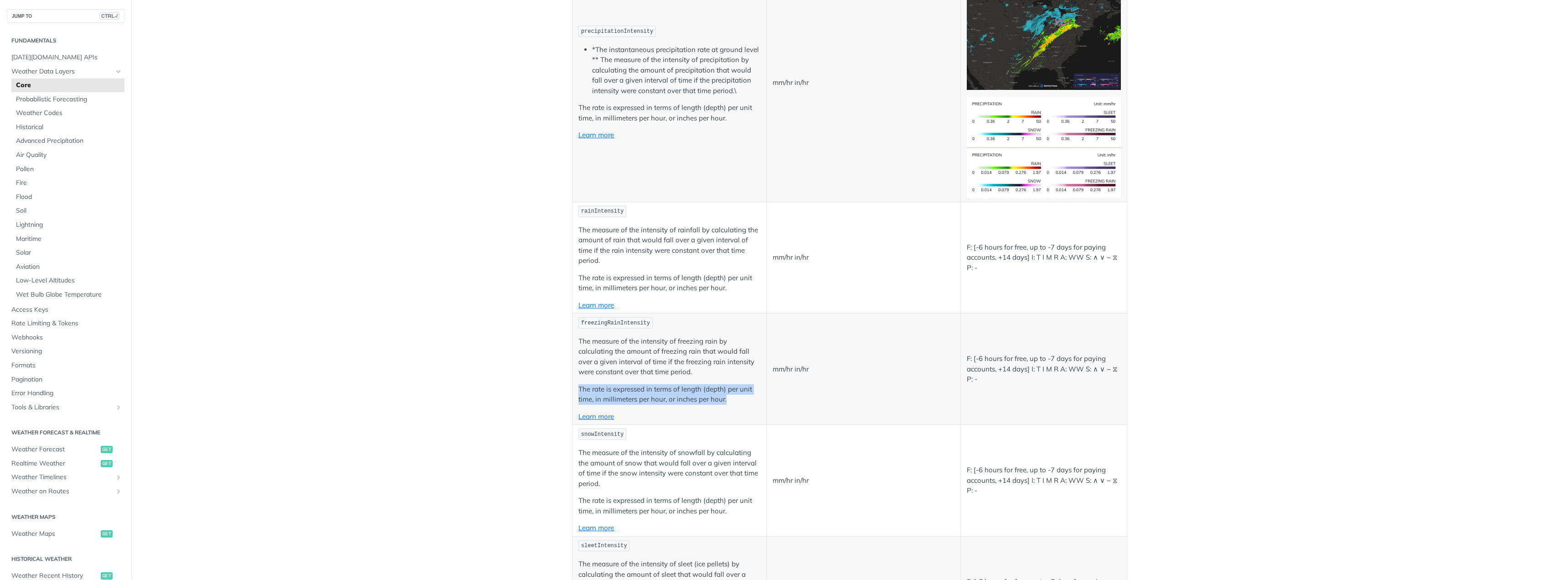
click at [720, 399] on p "The rate is expressed in terms of length (depth) per unit time, in millimeters …" at bounding box center [669, 395] width 182 height 21
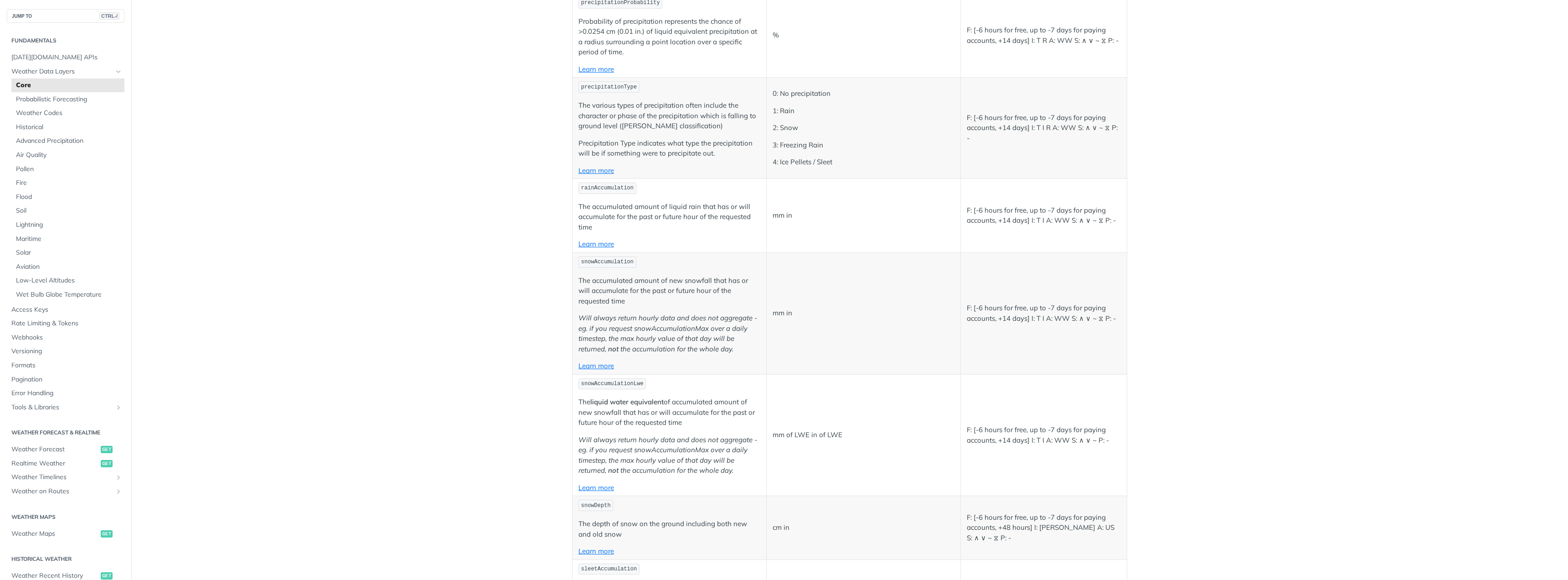
scroll to position [2417, 0]
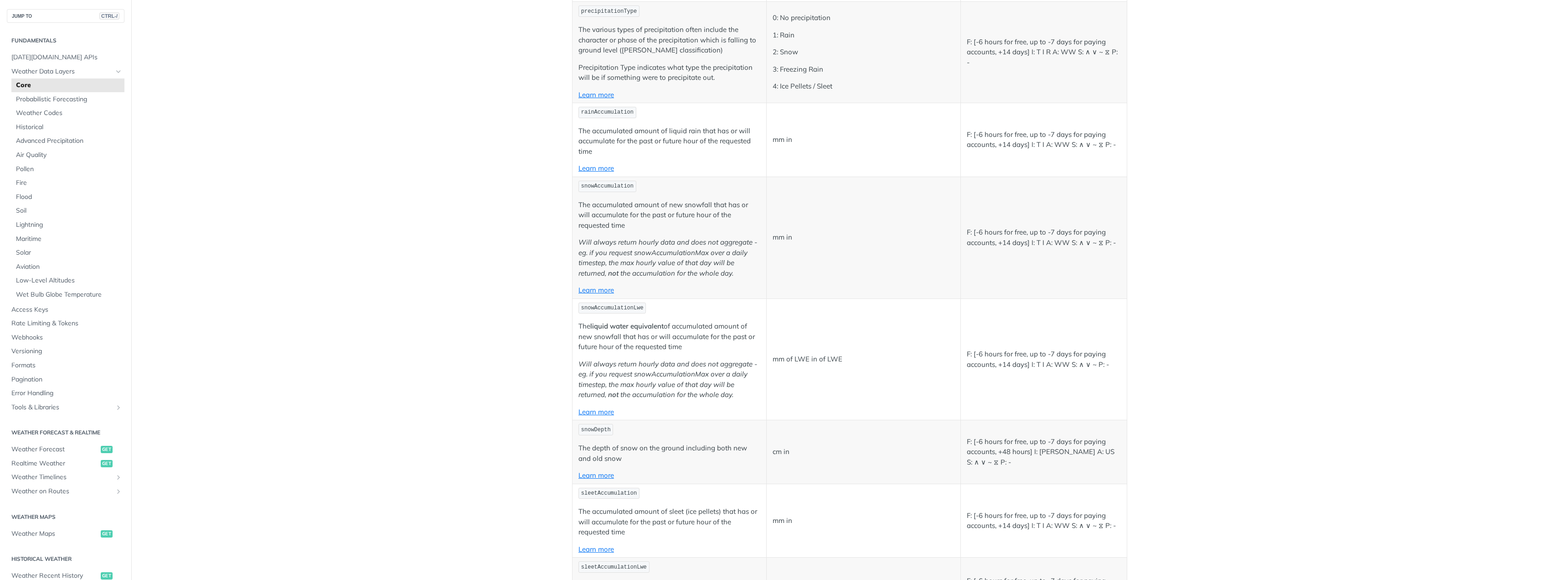
click at [702, 380] on em "Will always return hourly data and does not aggregate - eg. if you request snow…" at bounding box center [667, 379] width 179 height 39
click at [685, 383] on em "Will always return hourly data and does not aggregate - eg. if you request snow…" at bounding box center [667, 379] width 179 height 39
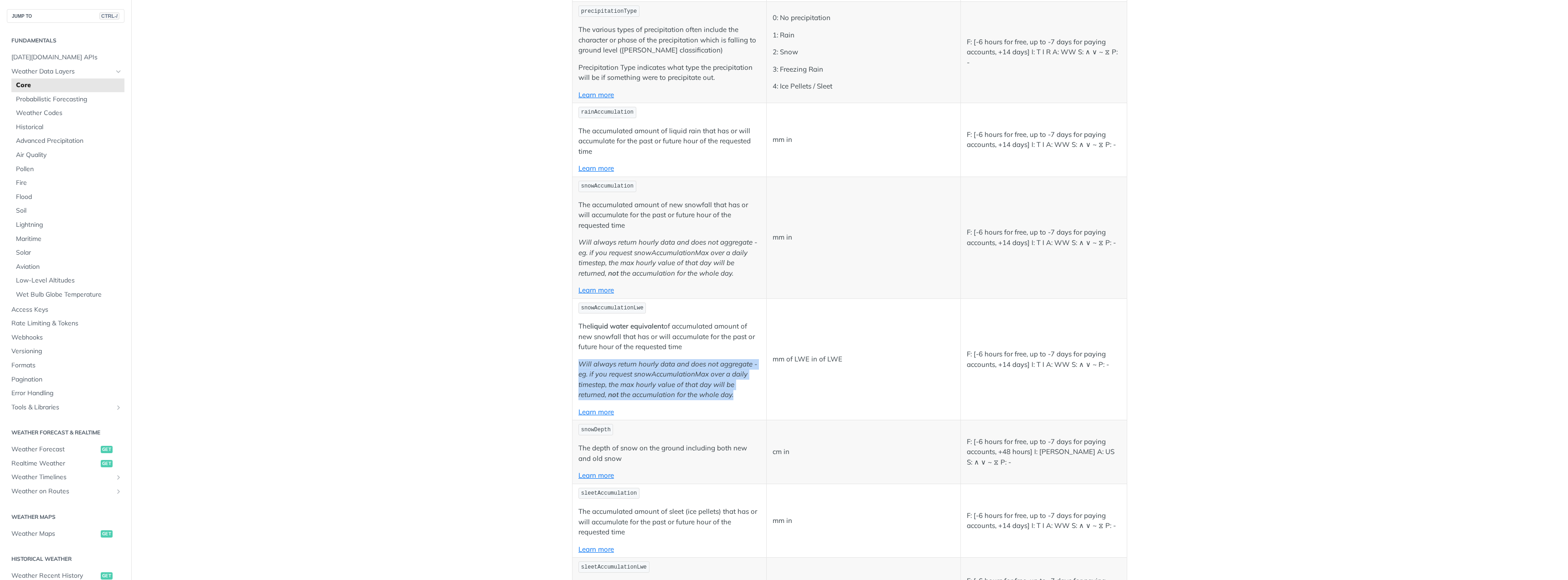
click at [685, 383] on em "Will always return hourly data and does not aggregate - eg. if you request snow…" at bounding box center [667, 379] width 179 height 39
click at [640, 390] on em "the accumulation for the whole day." at bounding box center [677, 394] width 113 height 9
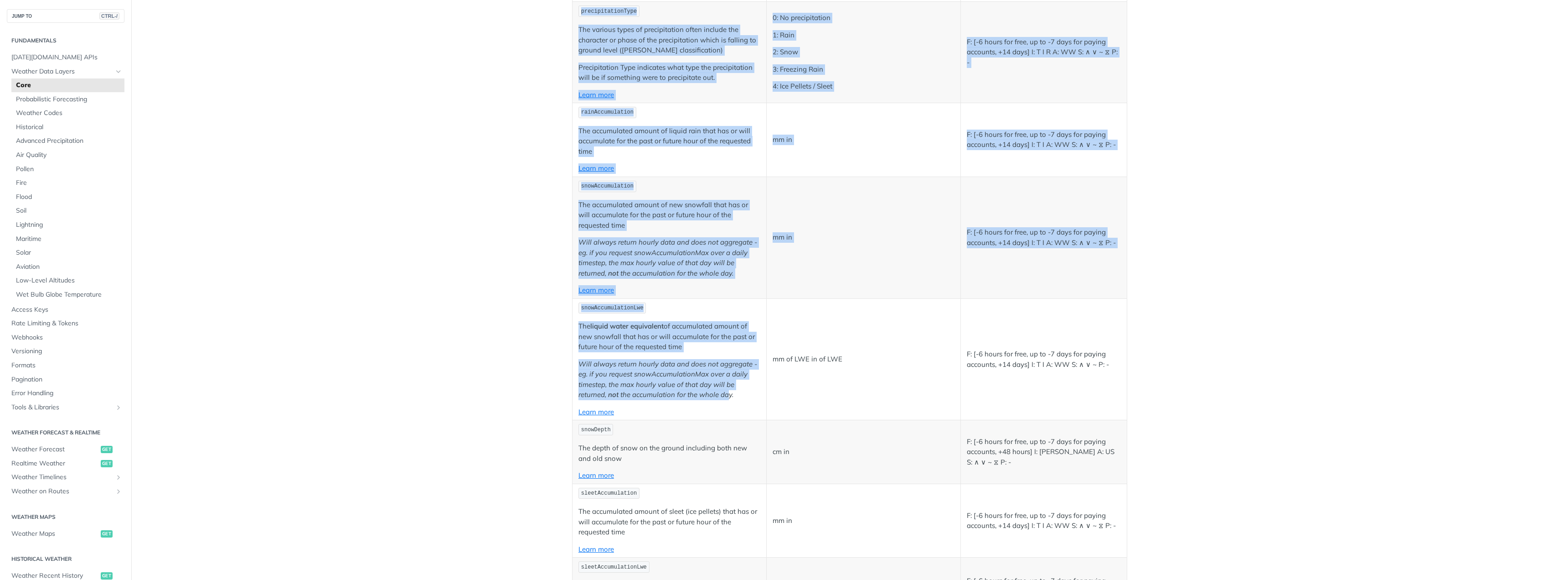
drag, startPoint x: 567, startPoint y: 365, endPoint x: 724, endPoint y: 392, distance: 159.3
click at [724, 392] on article "Core Data Fields The [DATE][DOMAIN_NAME] REST Weather API provides the followin…" at bounding box center [850, 228] width 584 height 5193
click at [724, 392] on em "the accumulation for the whole day." at bounding box center [677, 394] width 113 height 9
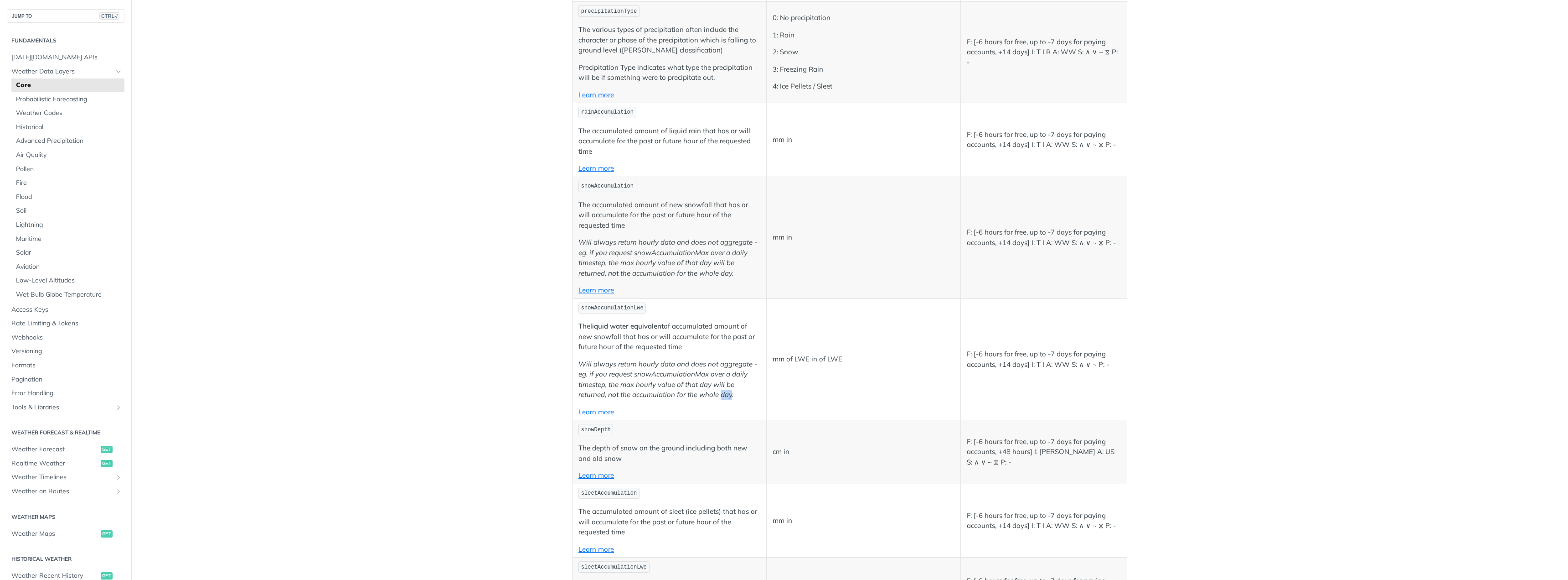
click at [724, 392] on em "the accumulation for the whole day." at bounding box center [677, 394] width 113 height 9
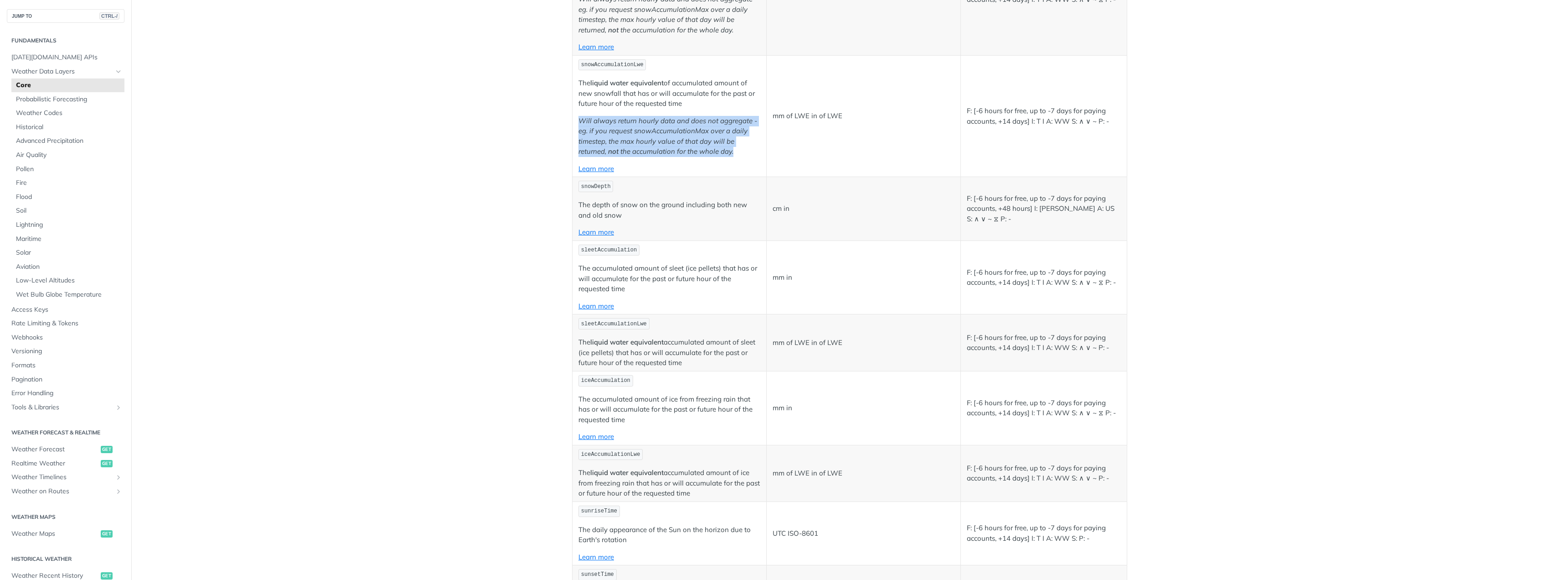
scroll to position [2737, 0]
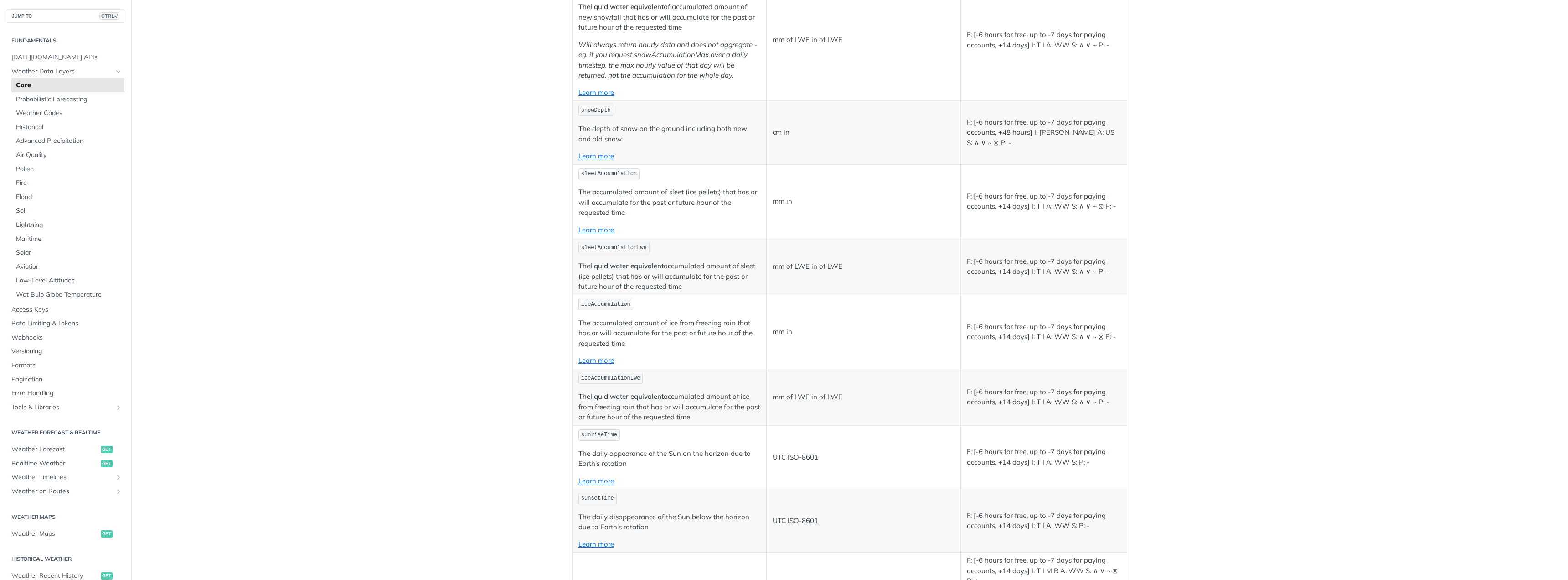
click at [674, 344] on p "The accumulated amount of ice from freezing rain that has or will accumulate fo…" at bounding box center [669, 333] width 182 height 31
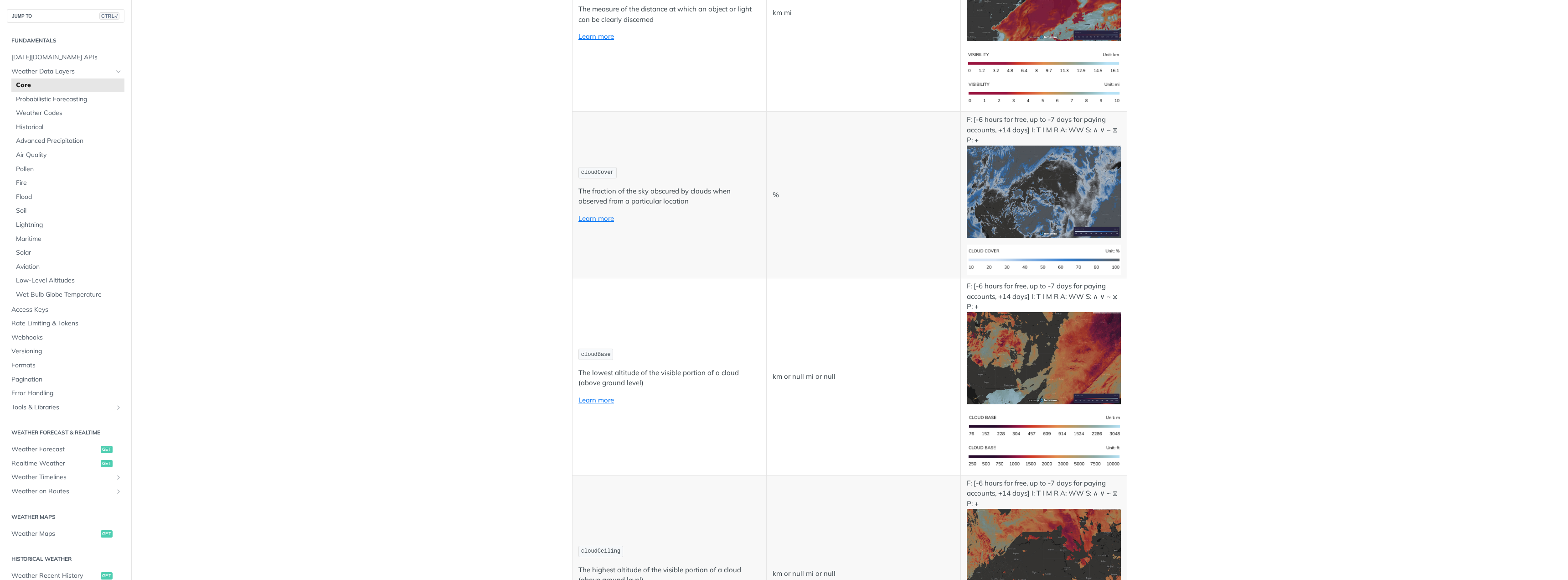
scroll to position [3375, 0]
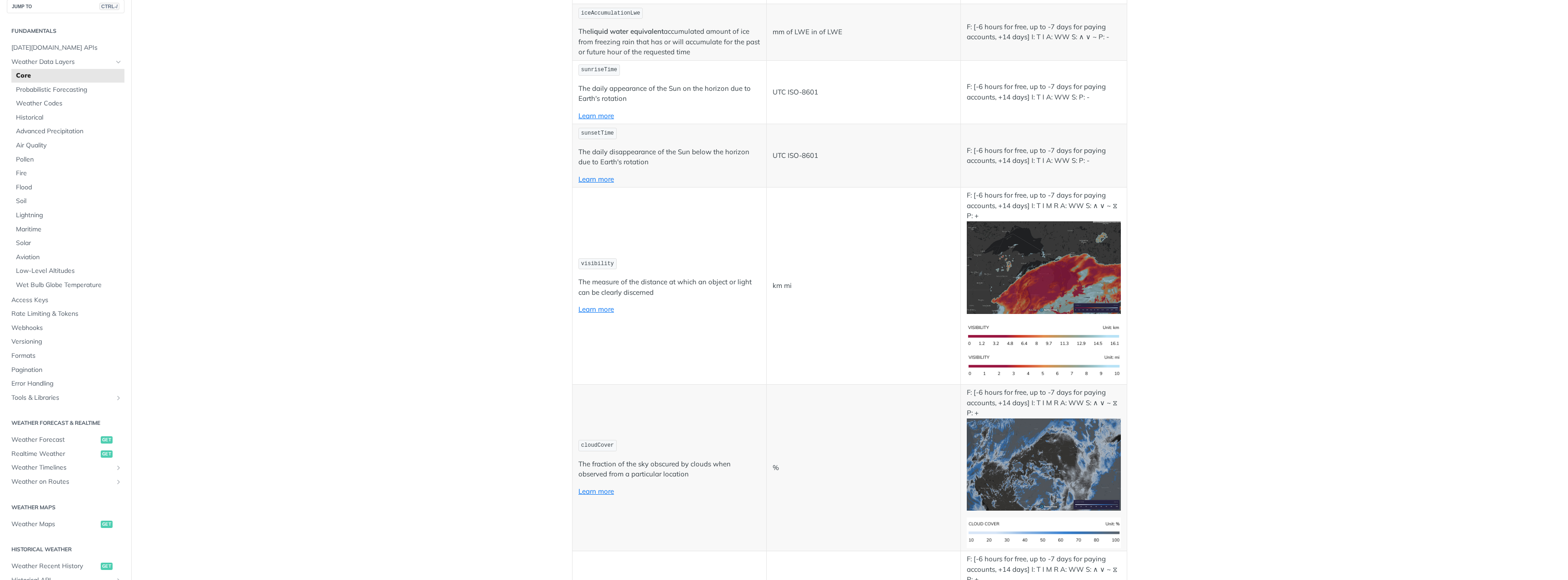
scroll to position [0, 0]
click at [82, 91] on link "Core" at bounding box center [68, 85] width 113 height 14
click at [83, 113] on span "Weather Codes" at bounding box center [69, 113] width 106 height 9
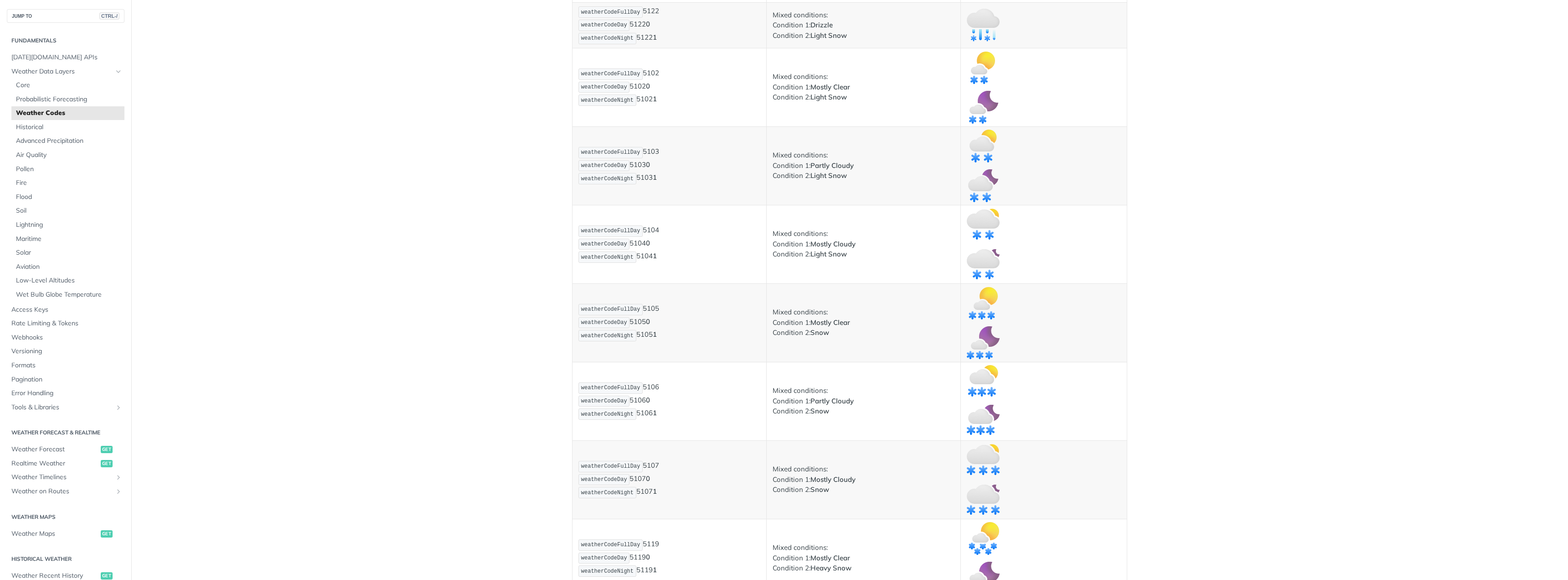
scroll to position [2126, 0]
